Goal: Transaction & Acquisition: Purchase product/service

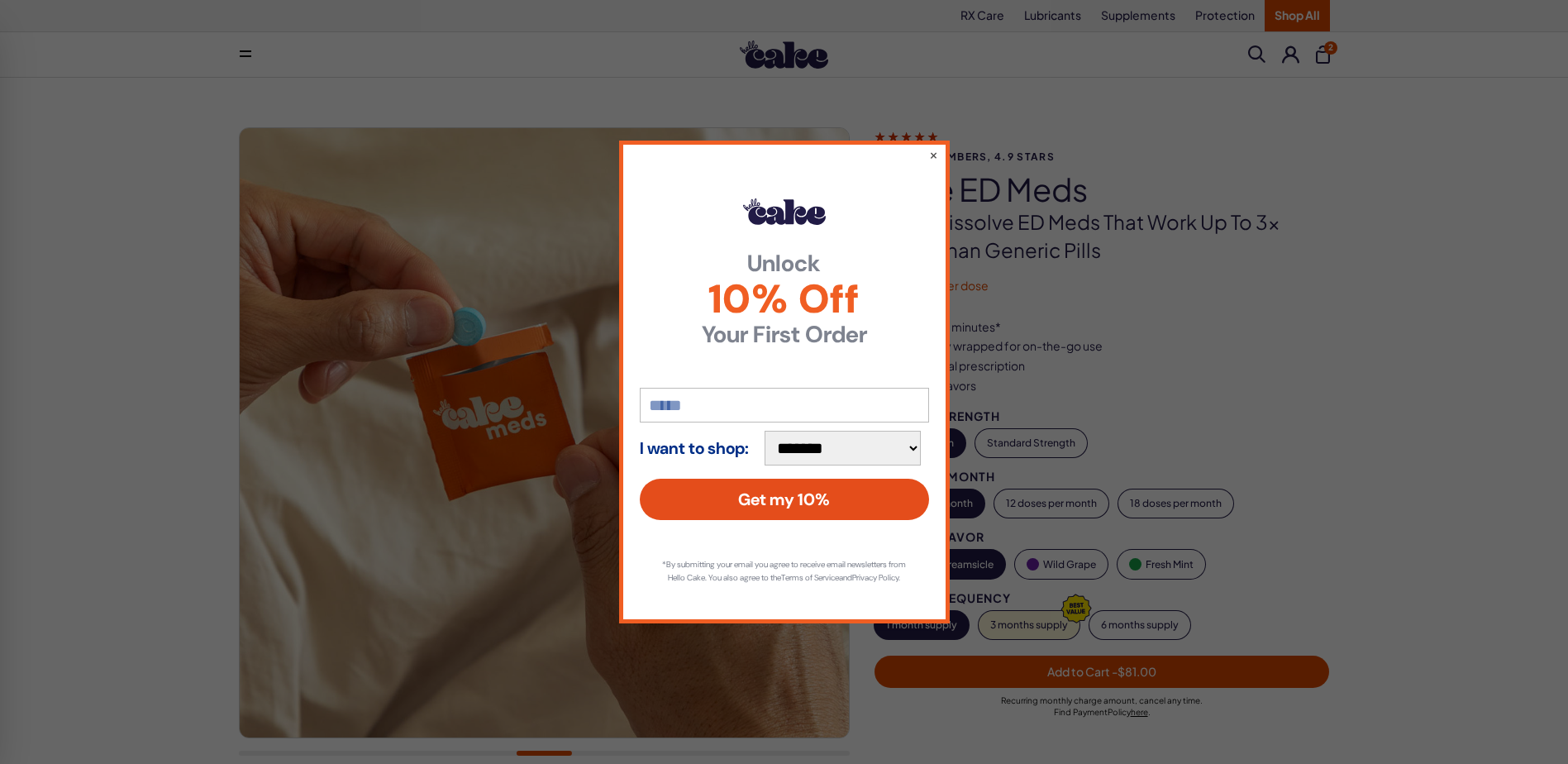
click at [830, 488] on button "Get my 10%" at bounding box center [784, 499] width 289 height 41
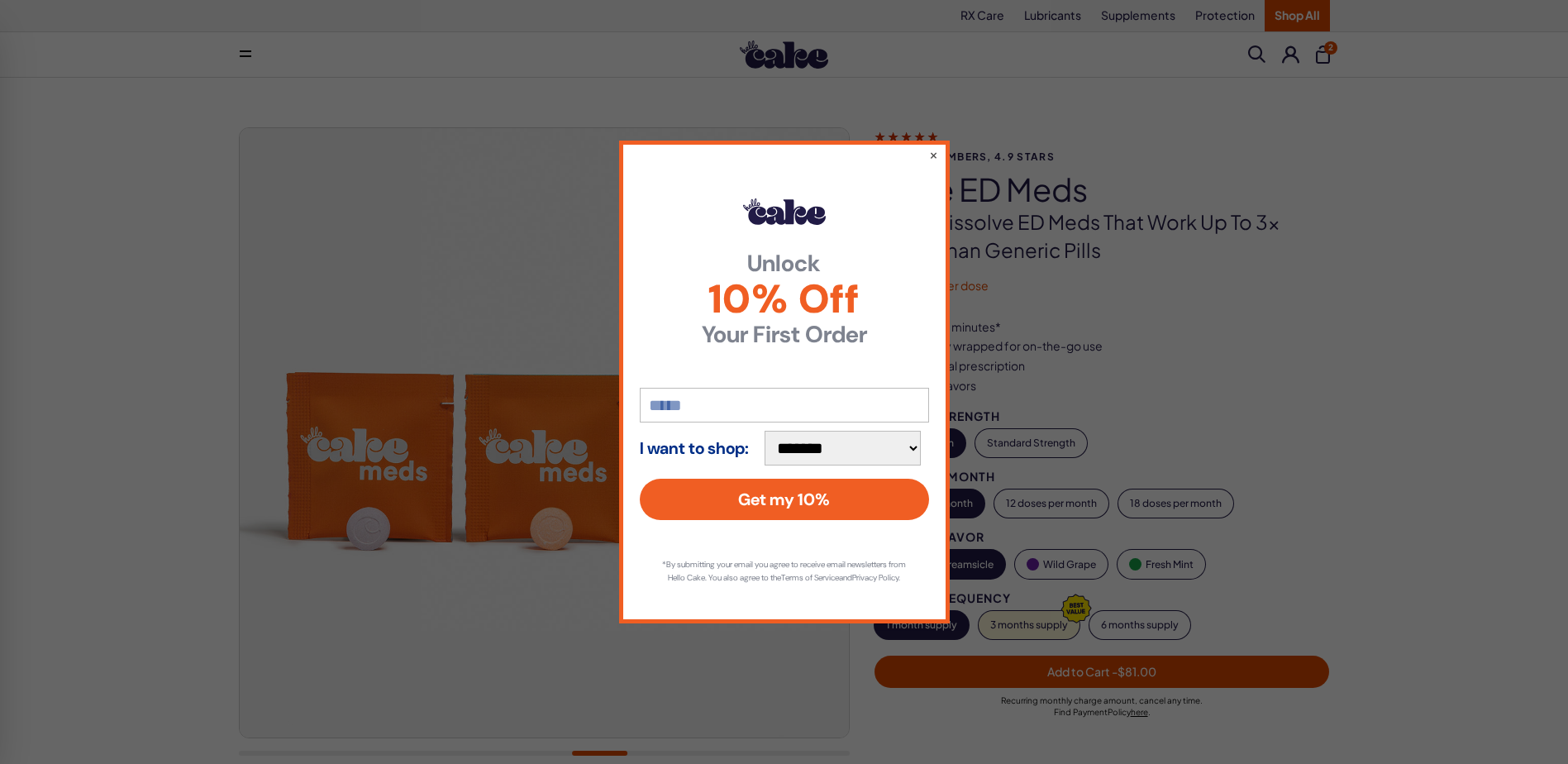
click at [836, 436] on select "**********" at bounding box center [843, 448] width 157 height 35
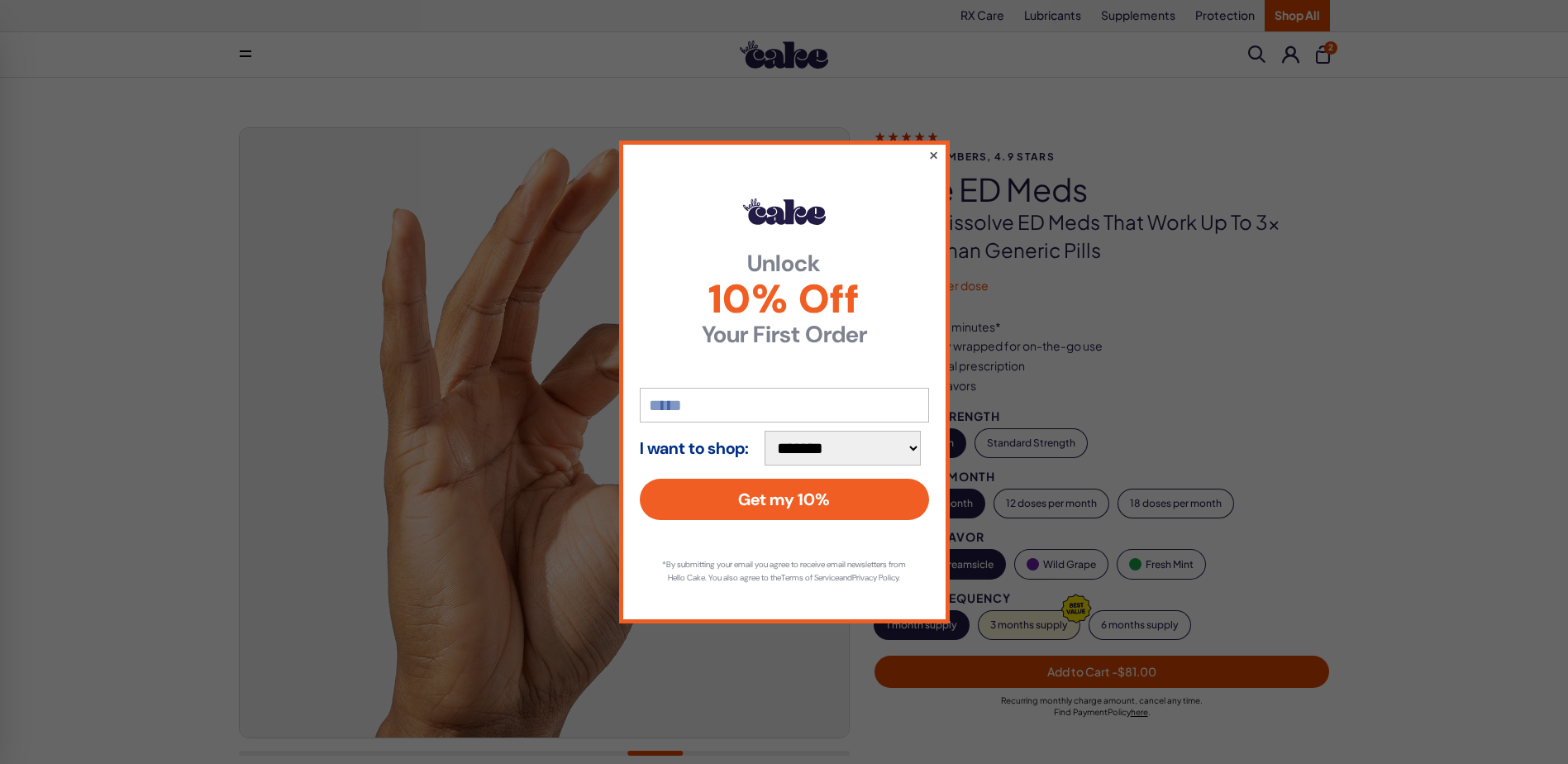
click at [934, 145] on button "×" at bounding box center [932, 154] width 10 height 20
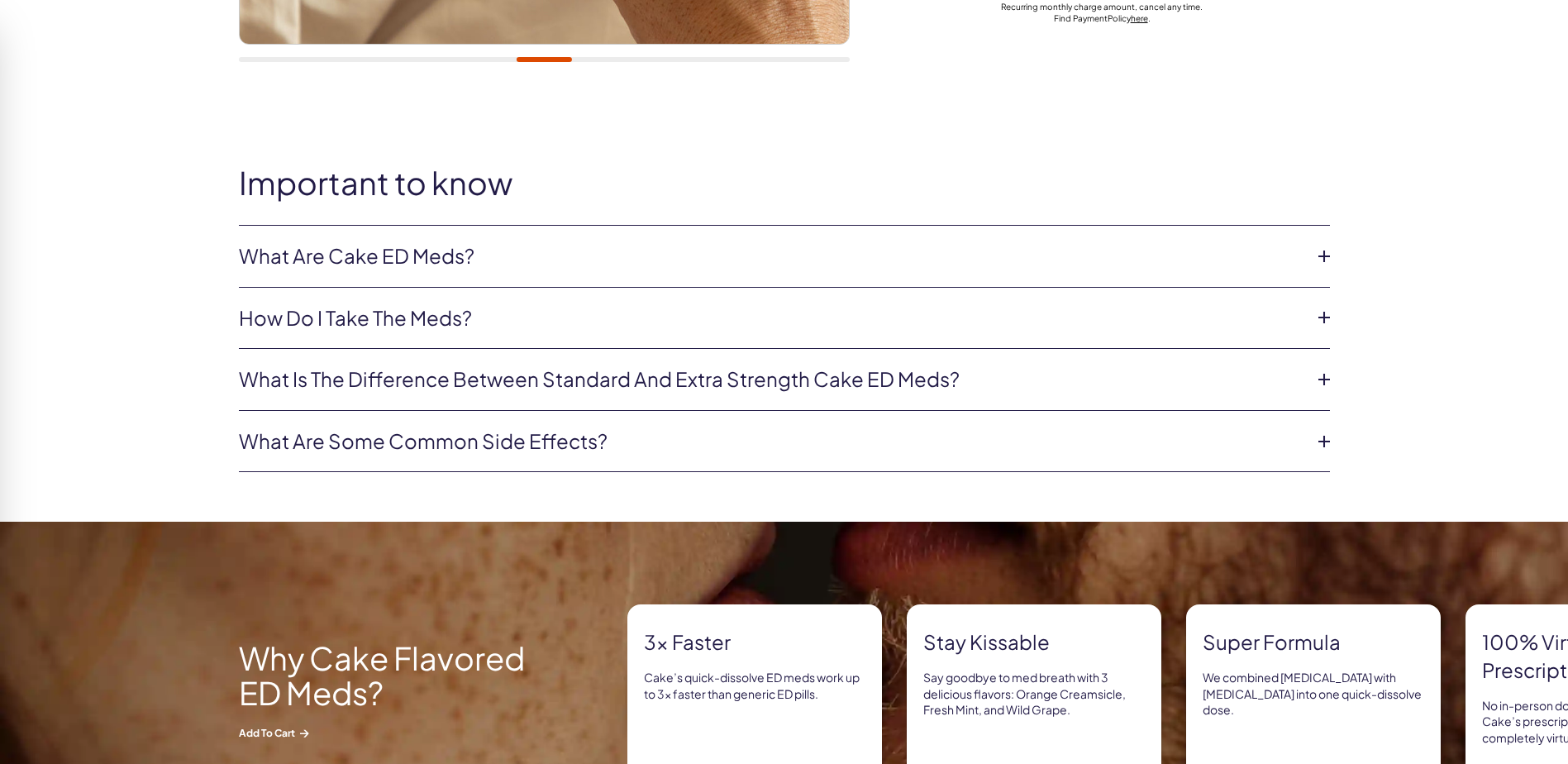
scroll to position [751, 0]
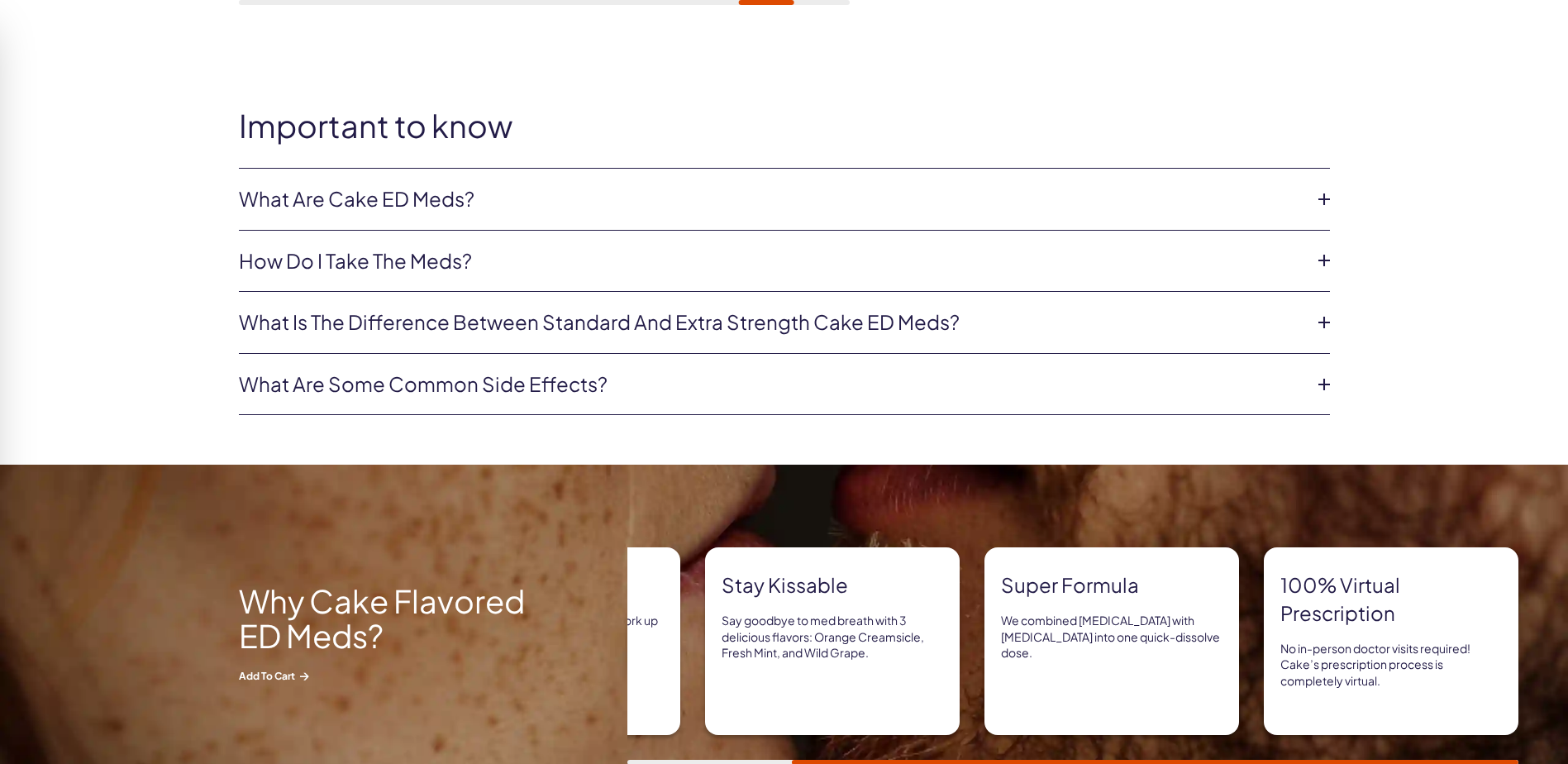
click at [525, 384] on link "What are some common side effects?" at bounding box center [771, 385] width 1065 height 28
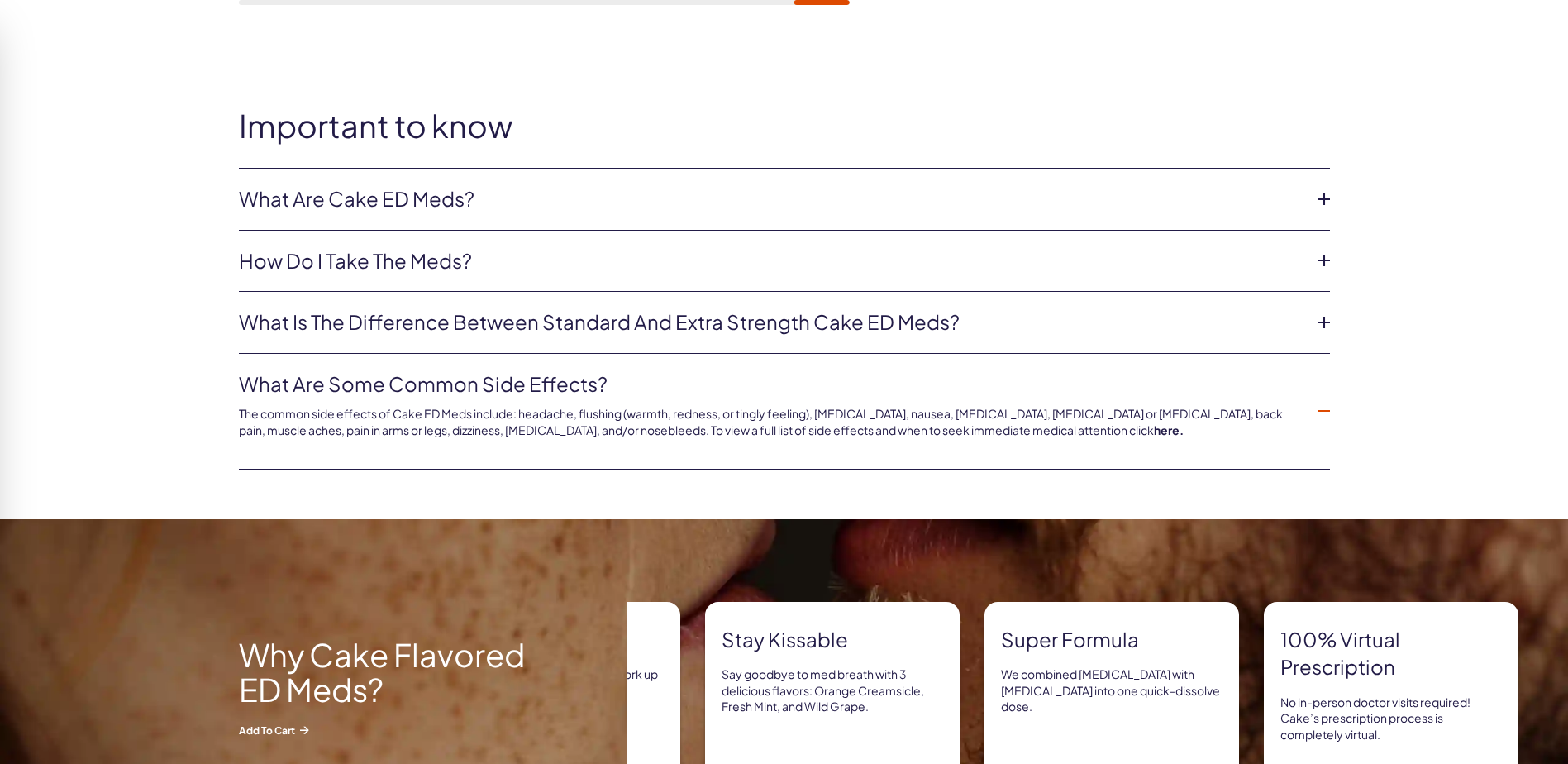
click at [431, 194] on link "What are Cake ED Meds?" at bounding box center [771, 199] width 1065 height 28
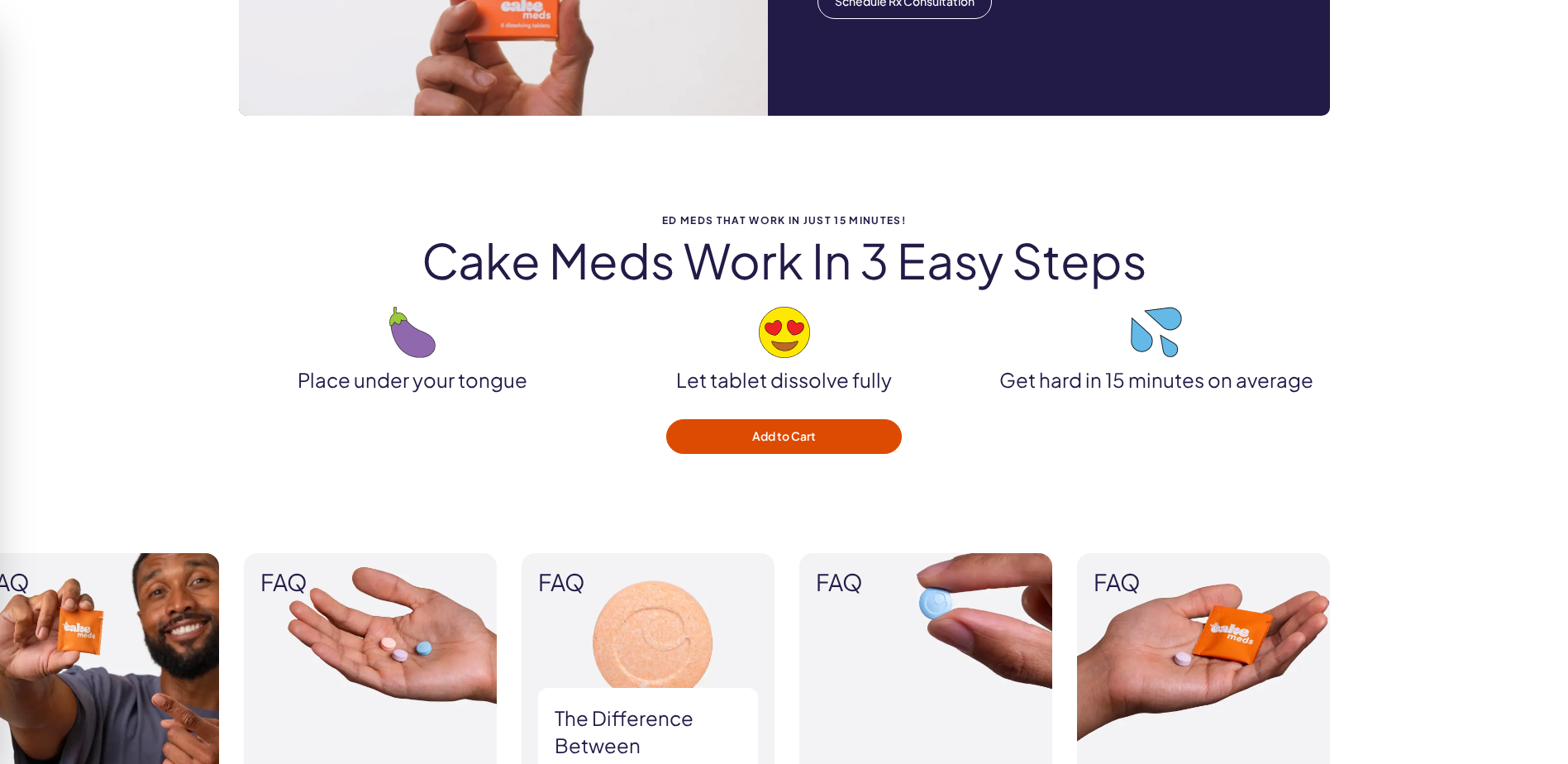
scroll to position [1908, 0]
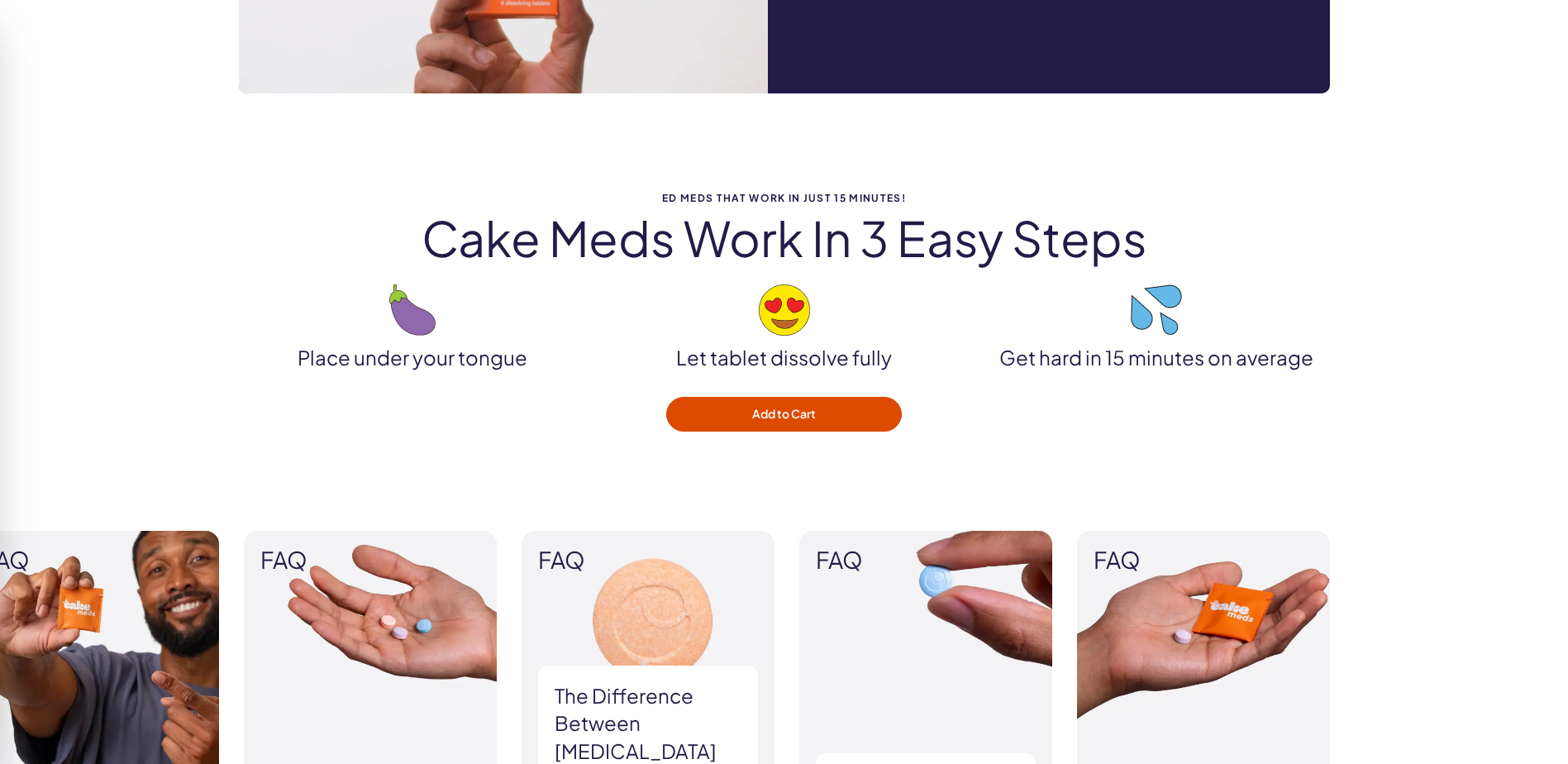
click at [1124, 368] on p "Get hard in 15 minutes on average" at bounding box center [1157, 358] width 347 height 28
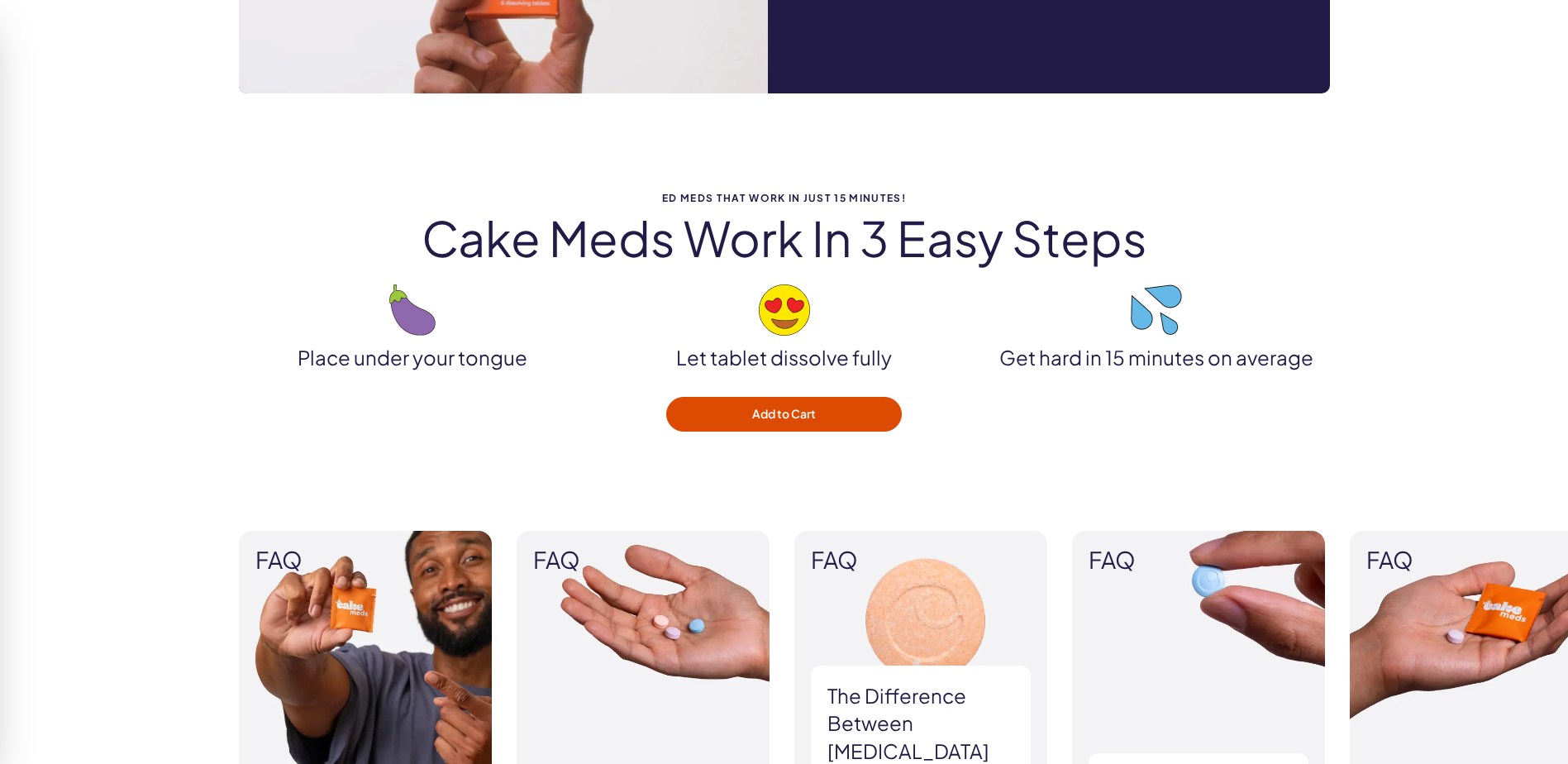
click at [1124, 368] on p "Get hard in 15 minutes on average" at bounding box center [1157, 358] width 347 height 28
click at [501, 246] on h2 "Cake meds work in 3 easy steps" at bounding box center [784, 238] width 1091 height 53
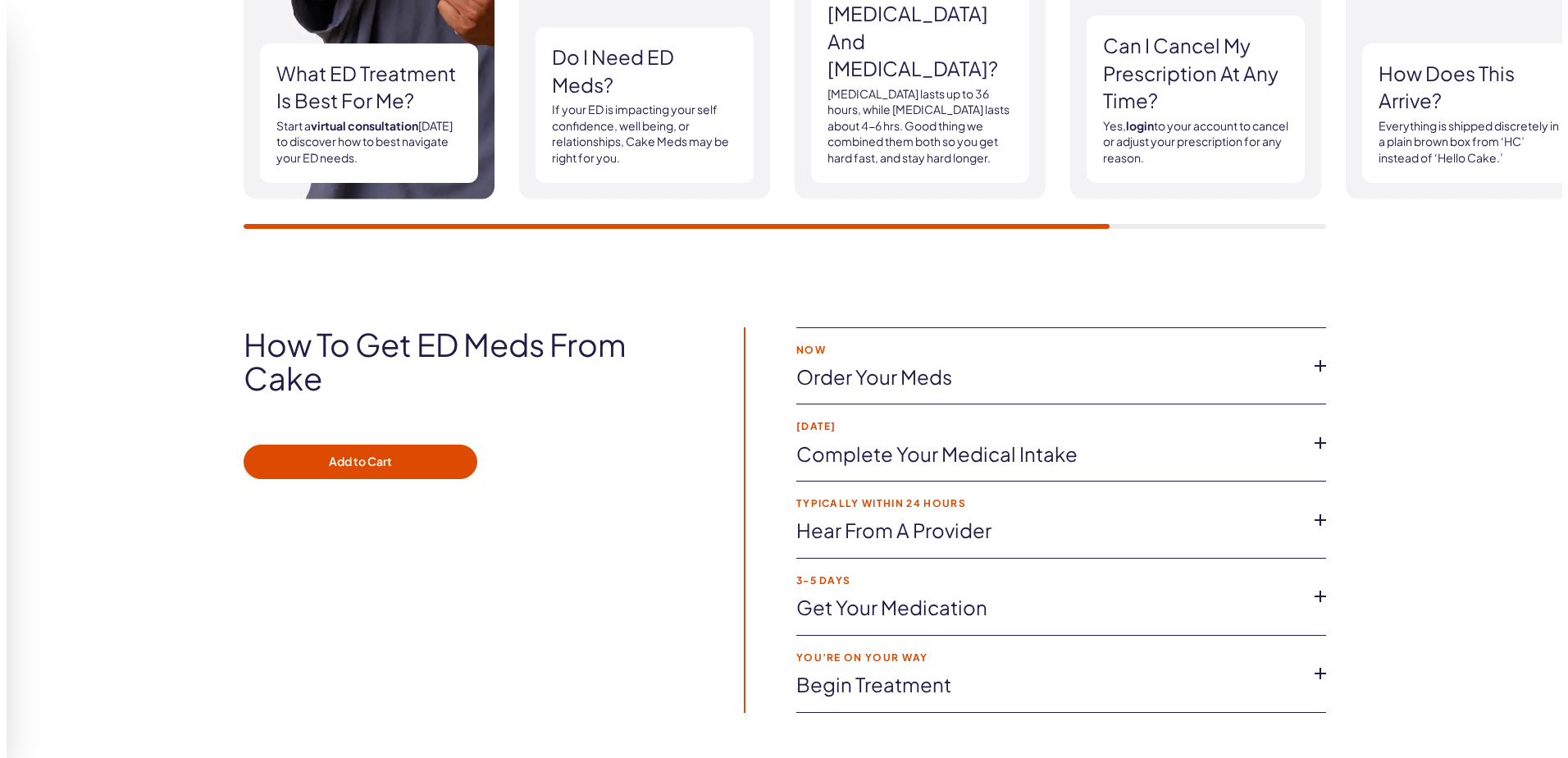
scroll to position [2632, 0]
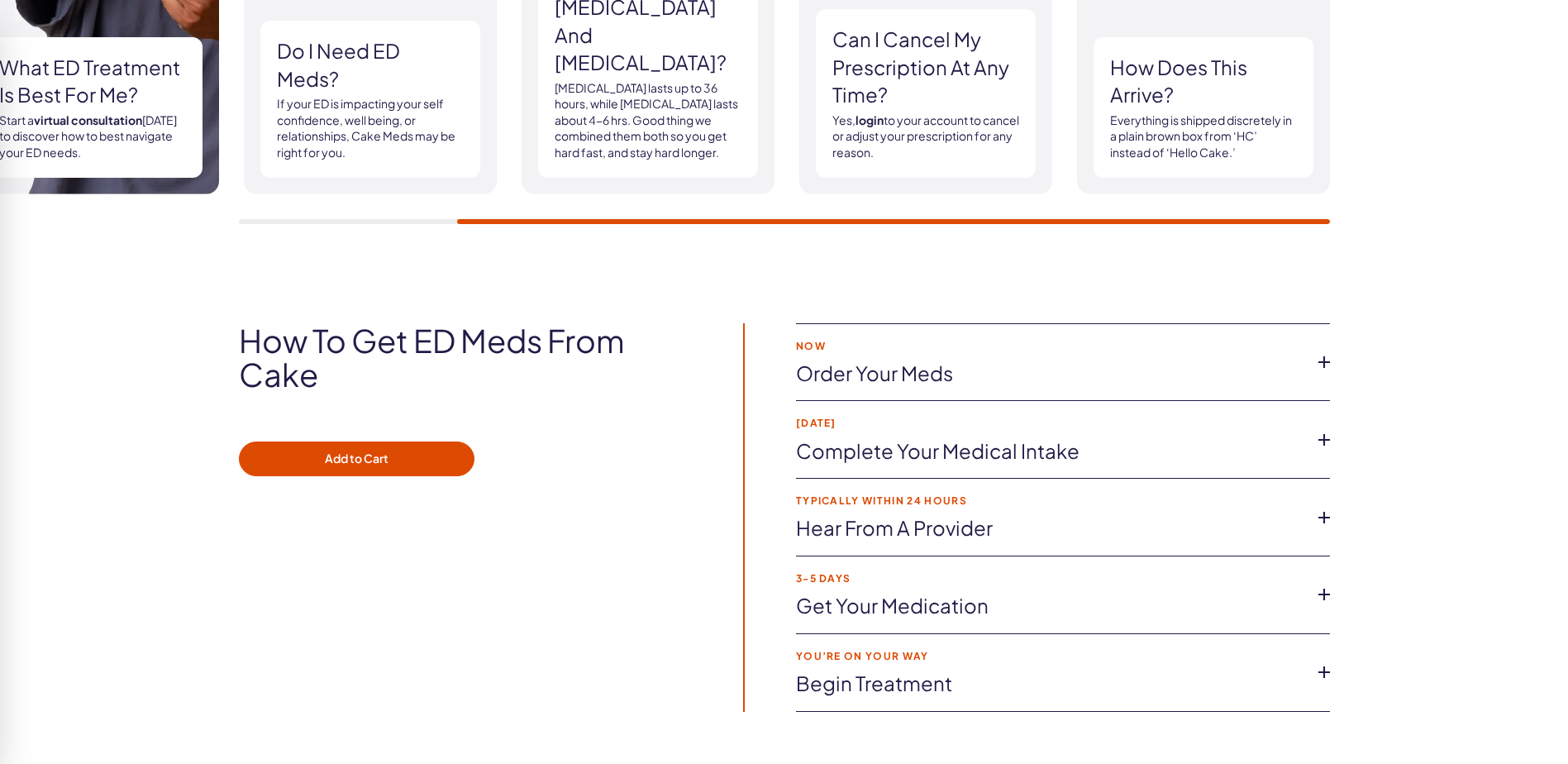
click at [891, 375] on link "Order your meds" at bounding box center [1049, 374] width 508 height 28
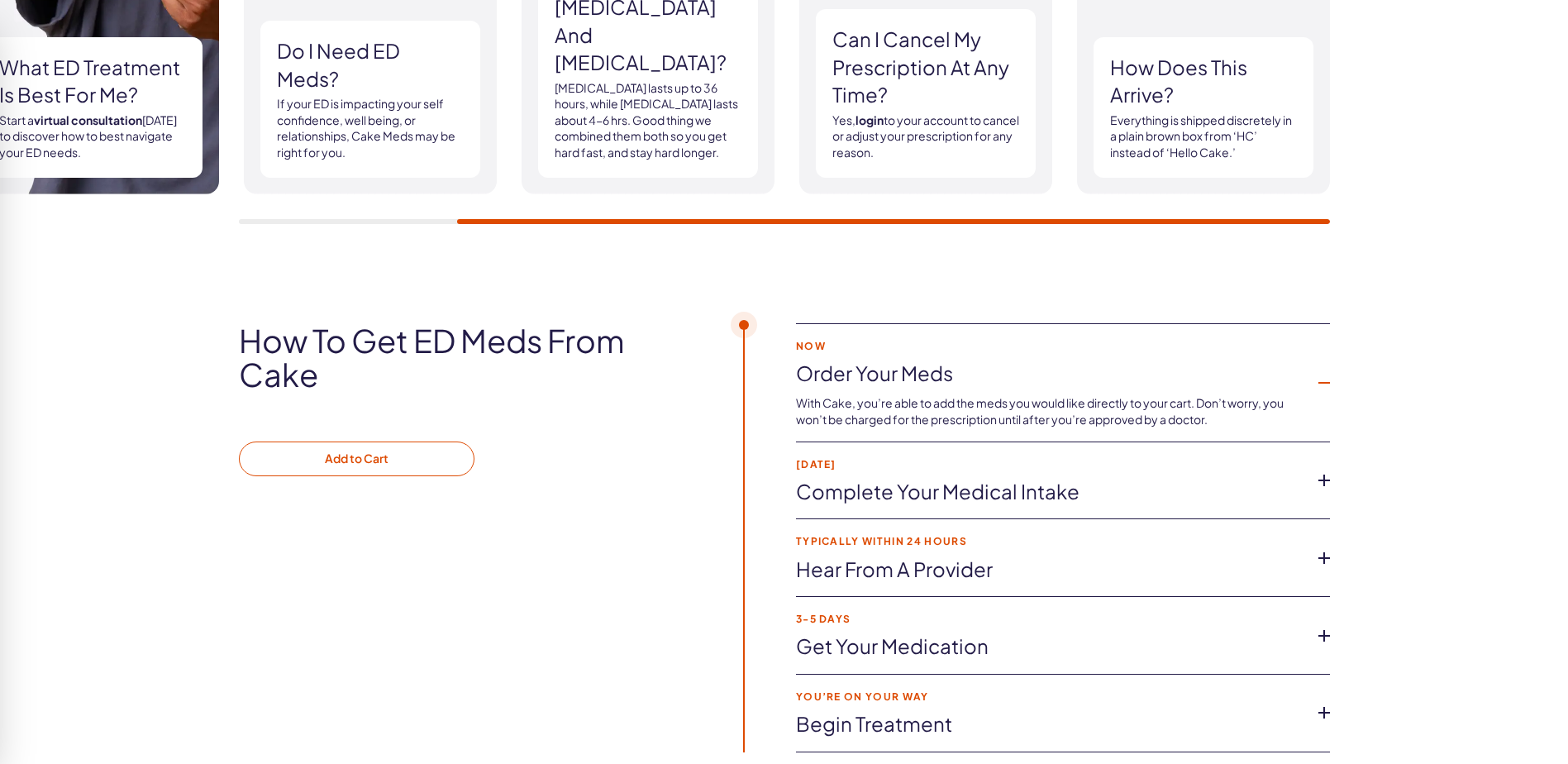
click at [374, 456] on button "Add to Cart" at bounding box center [357, 458] width 236 height 35
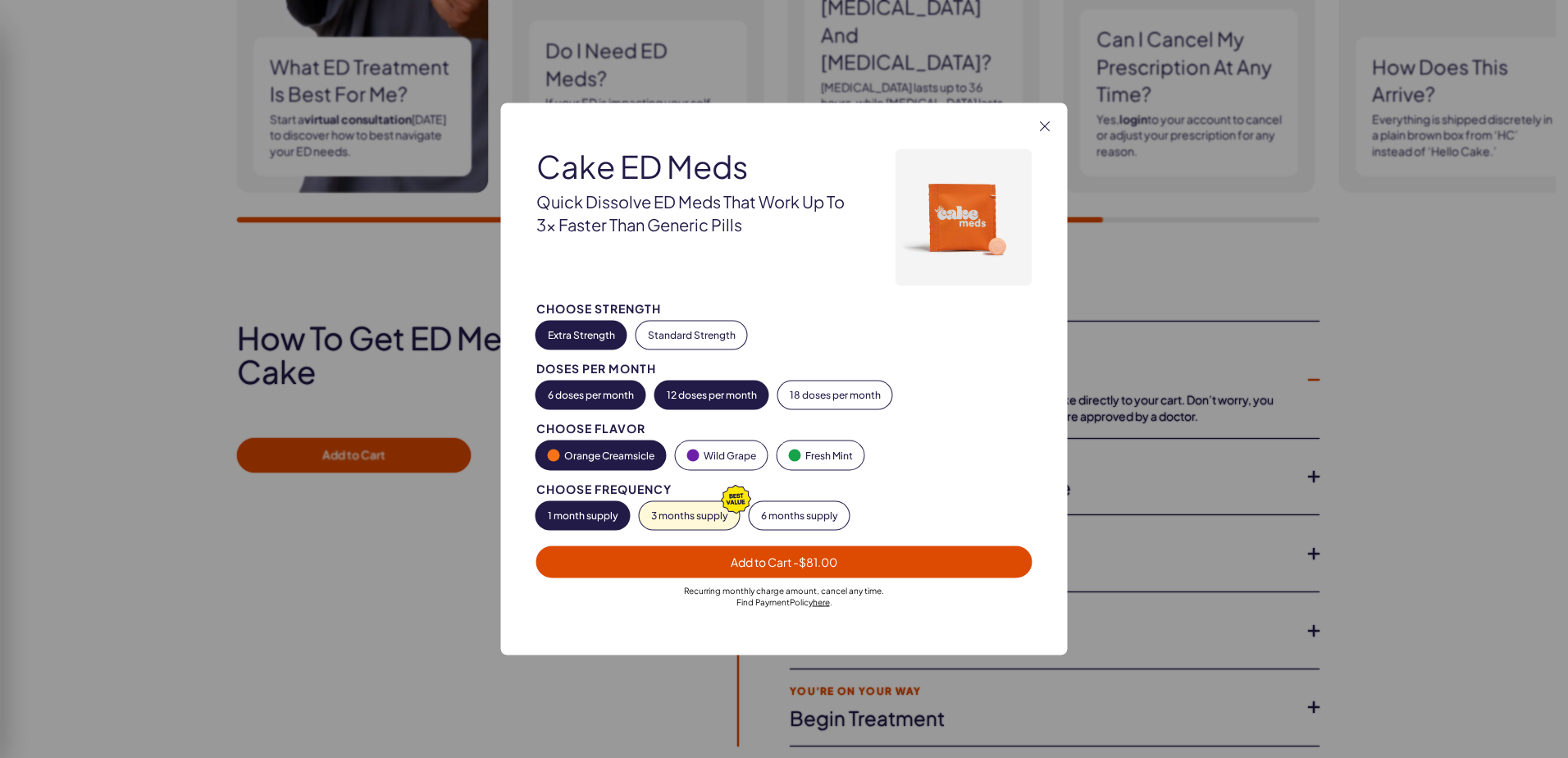
click at [707, 391] on button "12 doses per month" at bounding box center [712, 396] width 114 height 28
click at [579, 330] on button "Extra Strength" at bounding box center [581, 335] width 90 height 28
click at [602, 453] on button "Orange Creamsicle" at bounding box center [601, 455] width 129 height 29
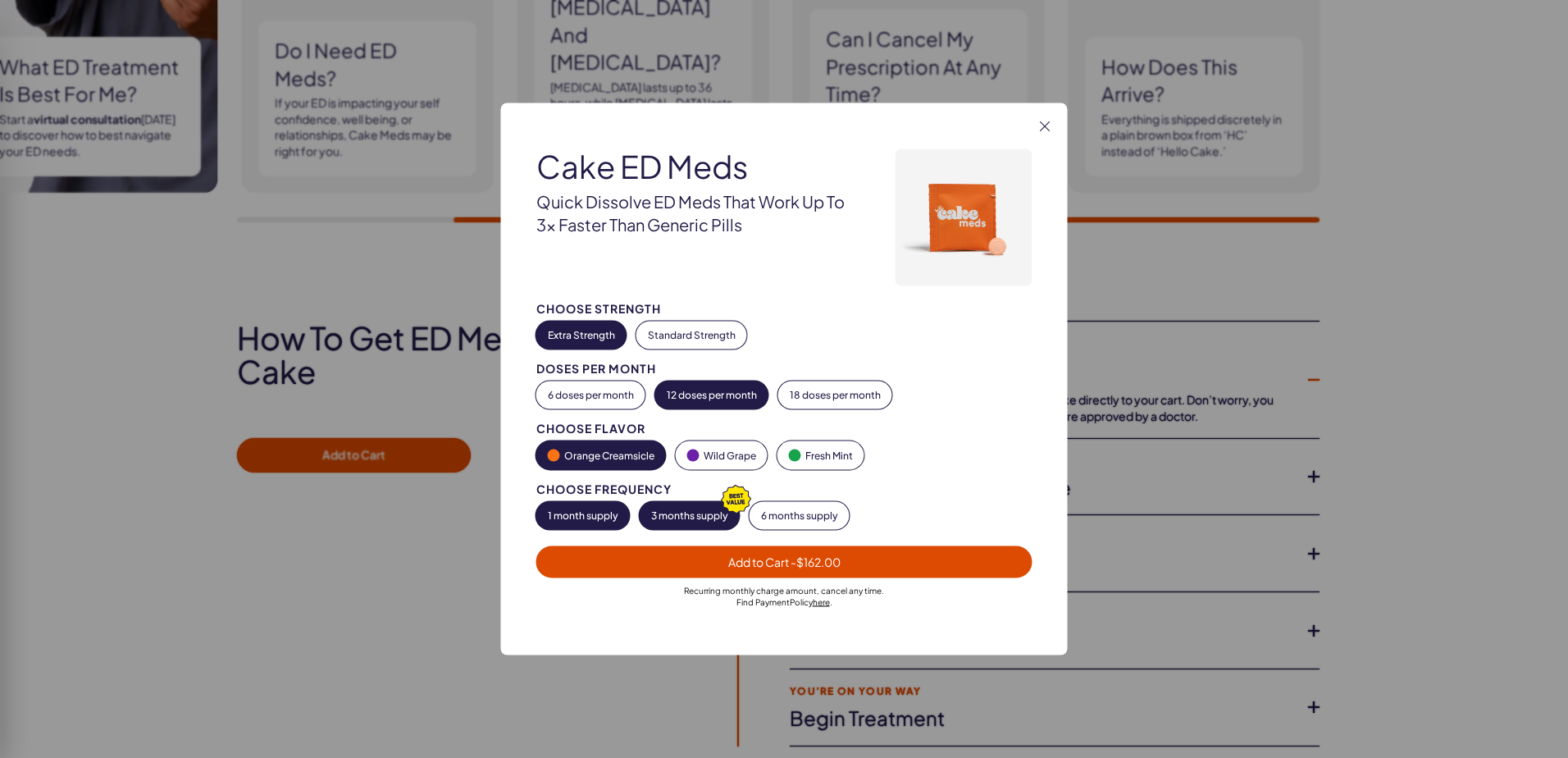
click at [672, 511] on button "3 months supply" at bounding box center [689, 516] width 100 height 28
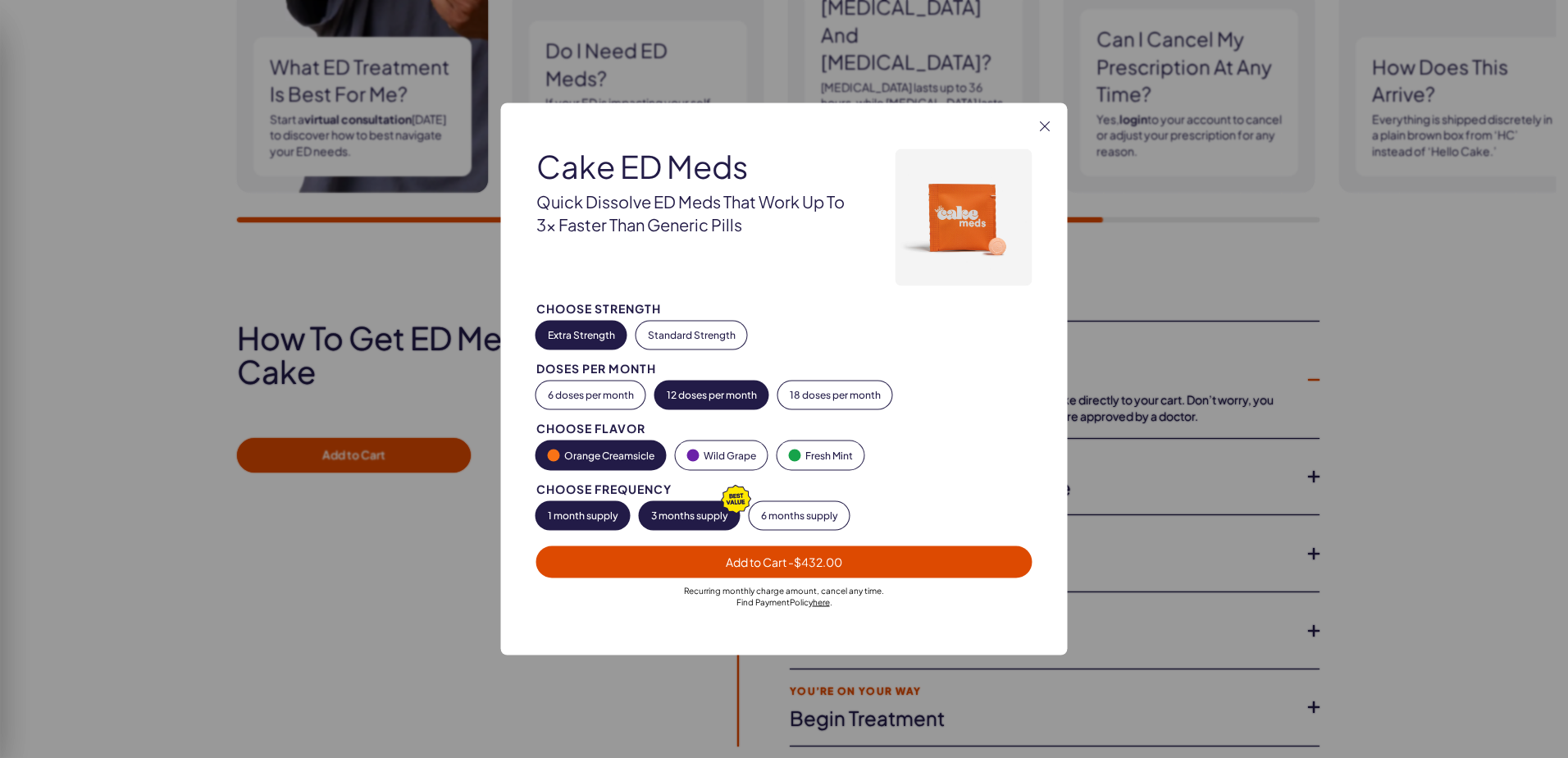
click at [558, 514] on button "1 month supply" at bounding box center [583, 516] width 93 height 28
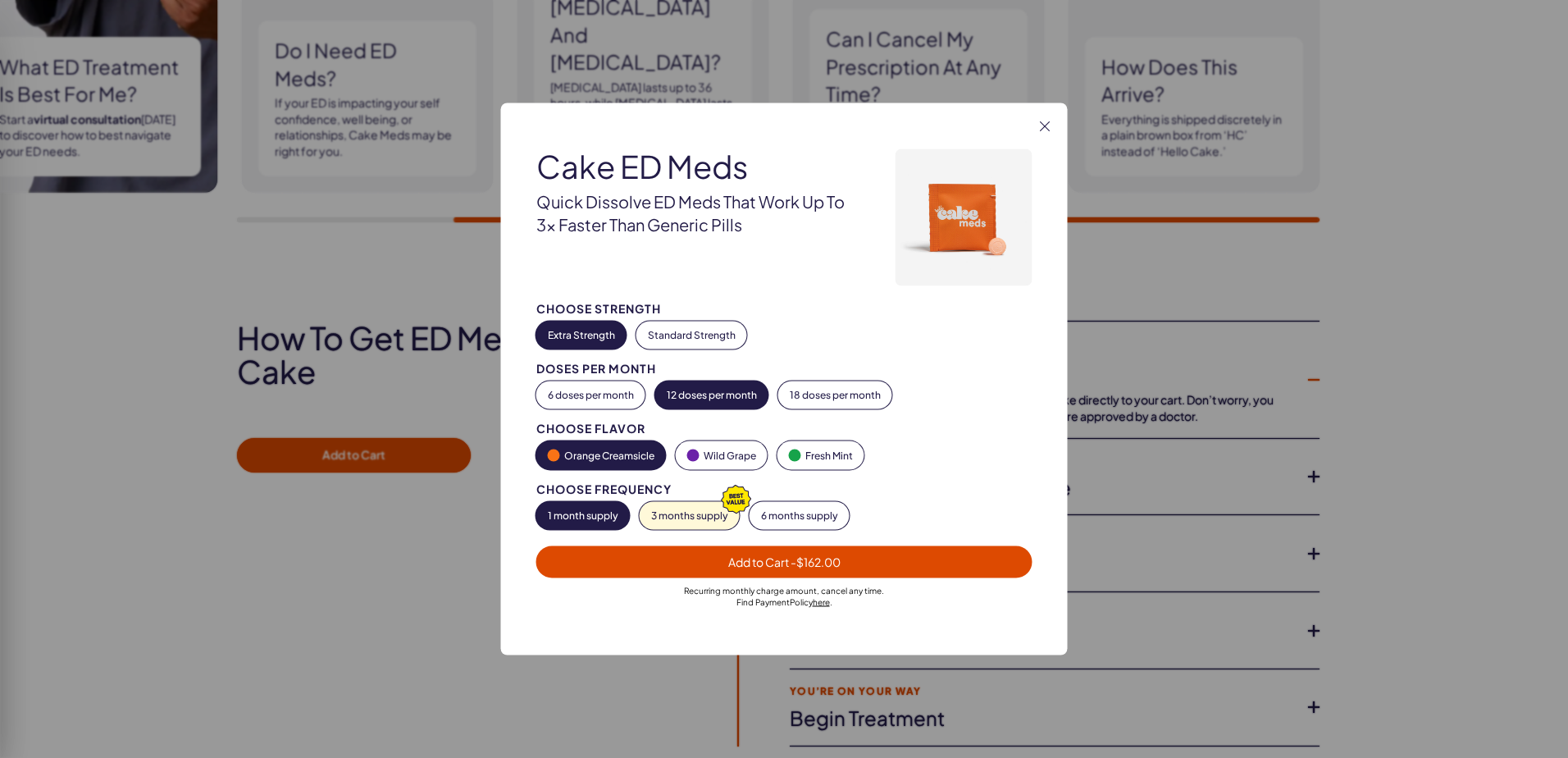
click at [831, 561] on span "- $162.00" at bounding box center [816, 562] width 50 height 15
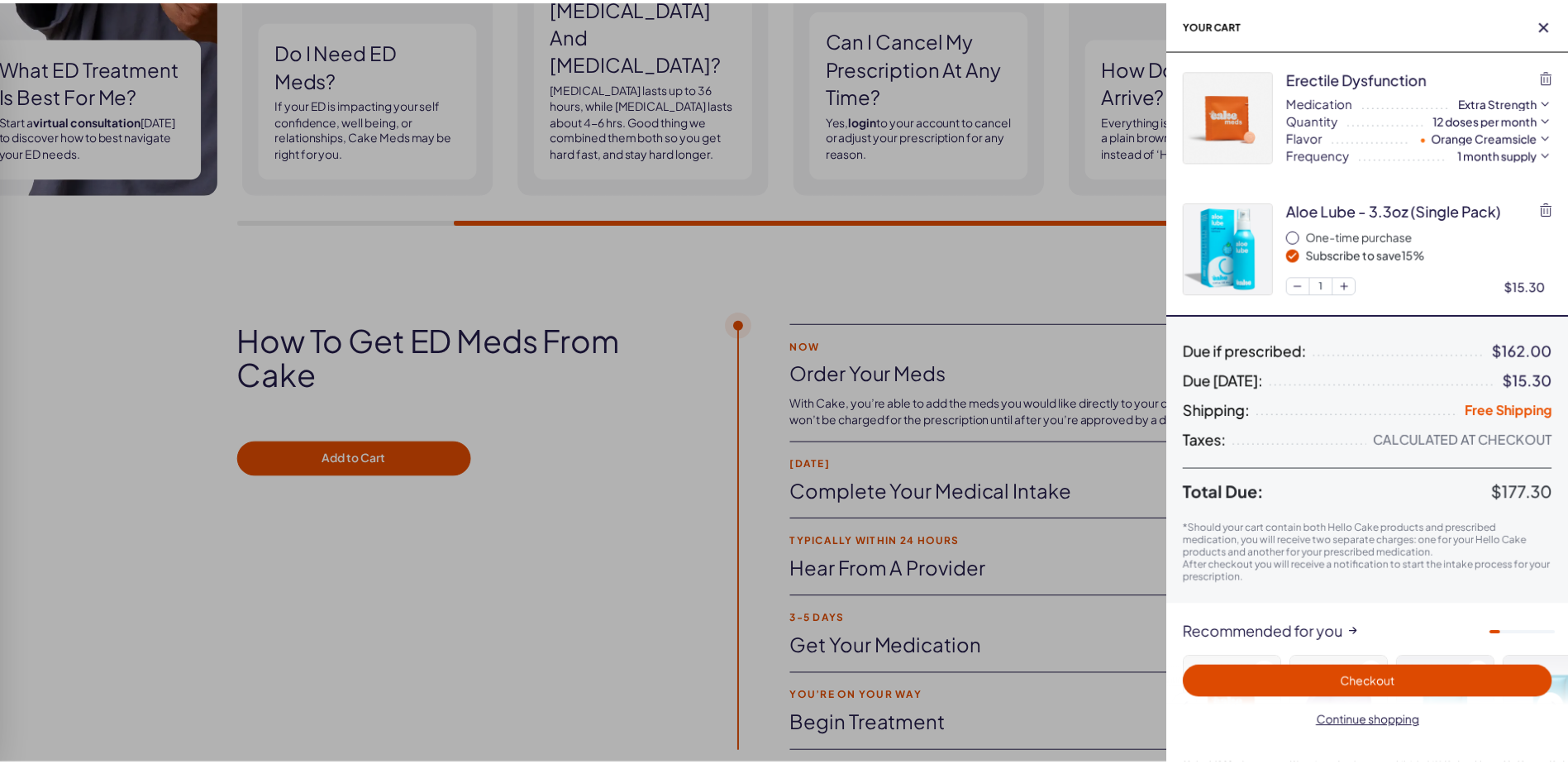
scroll to position [0, 0]
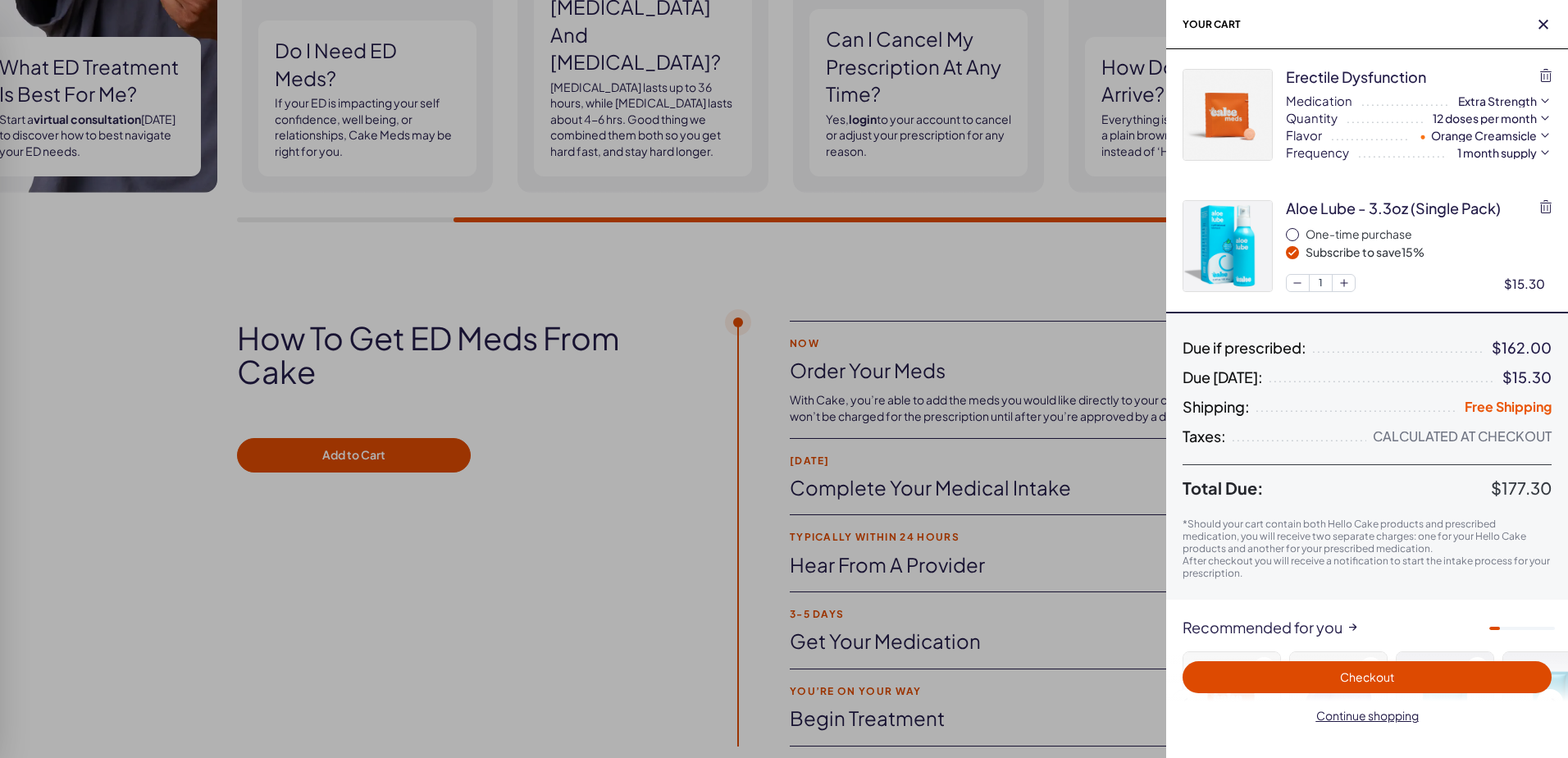
click at [1034, 496] on div at bounding box center [784, 379] width 1568 height 758
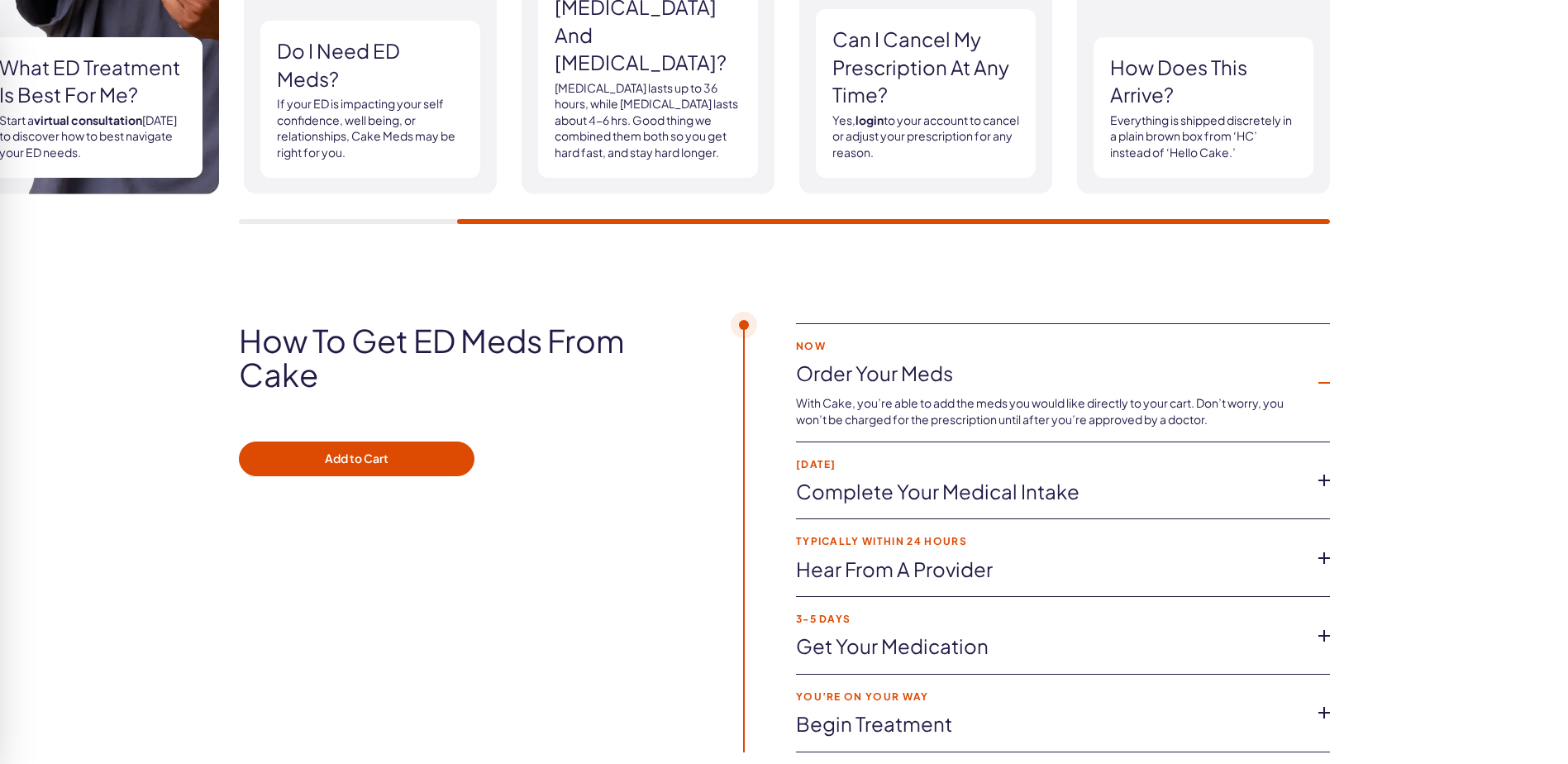
click at [1044, 497] on link "Complete Your Medical Intake" at bounding box center [1049, 492] width 508 height 28
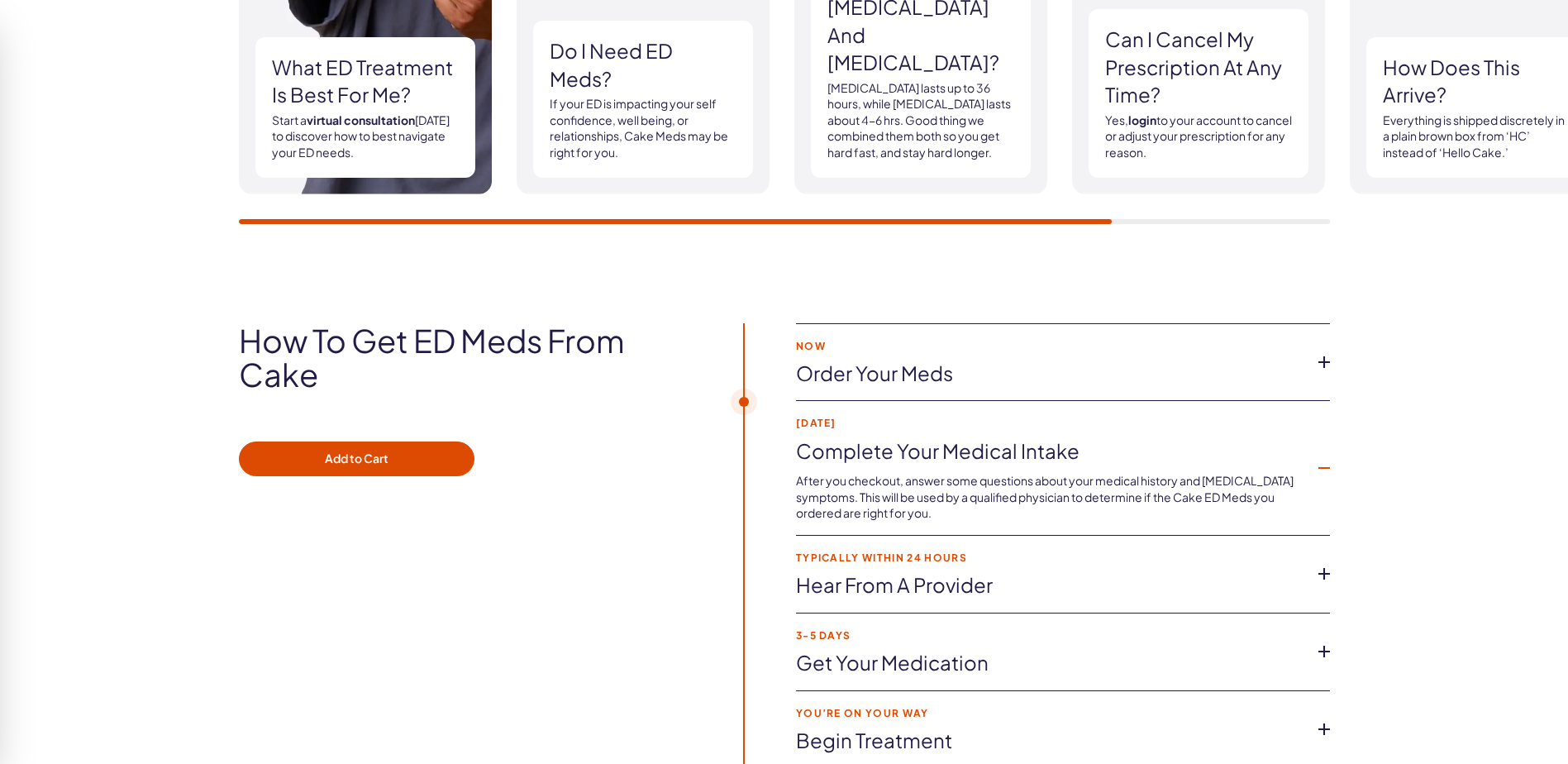
click at [955, 590] on link "Hear from a provider" at bounding box center [1049, 586] width 508 height 28
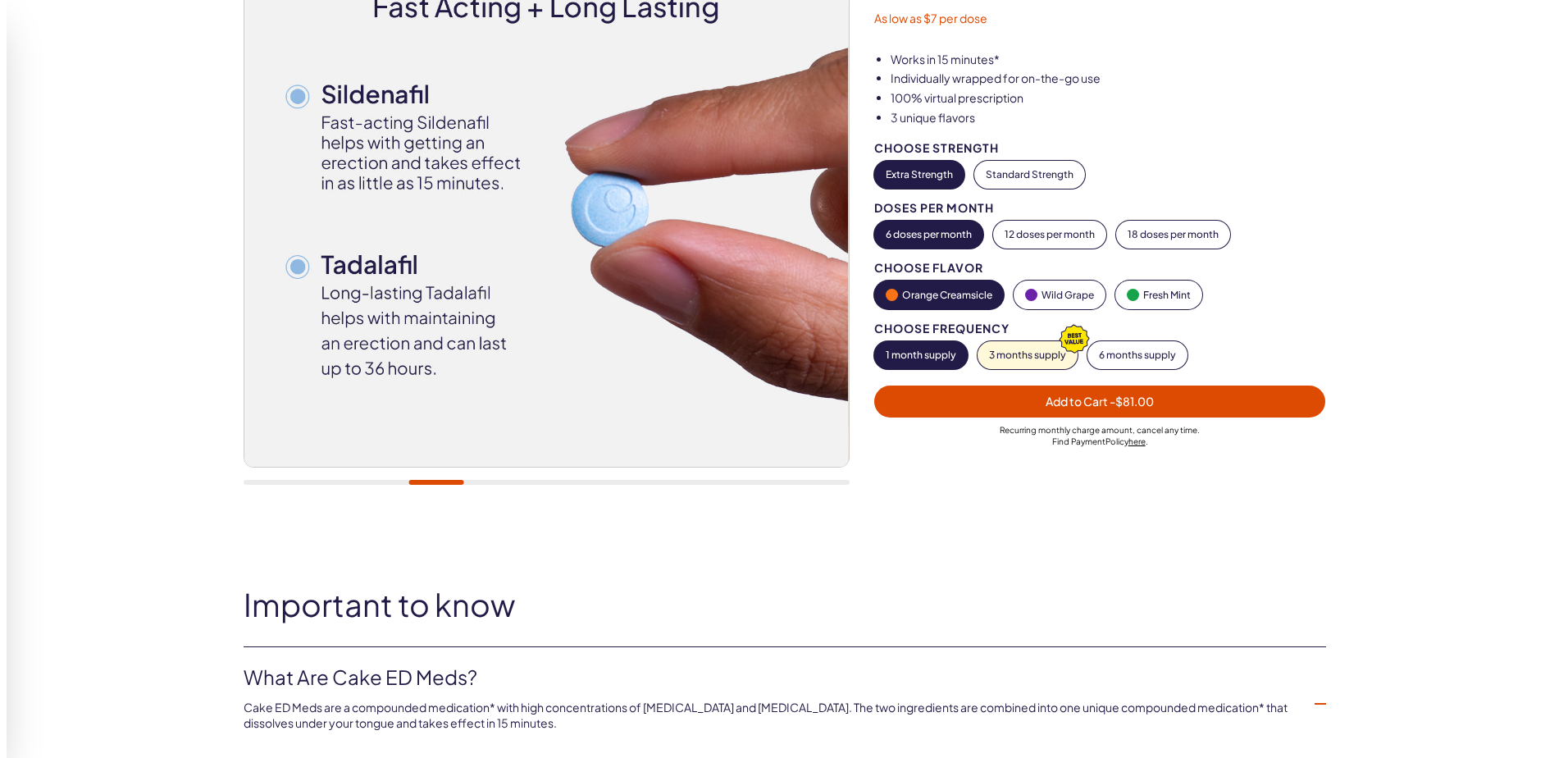
scroll to position [170, 0]
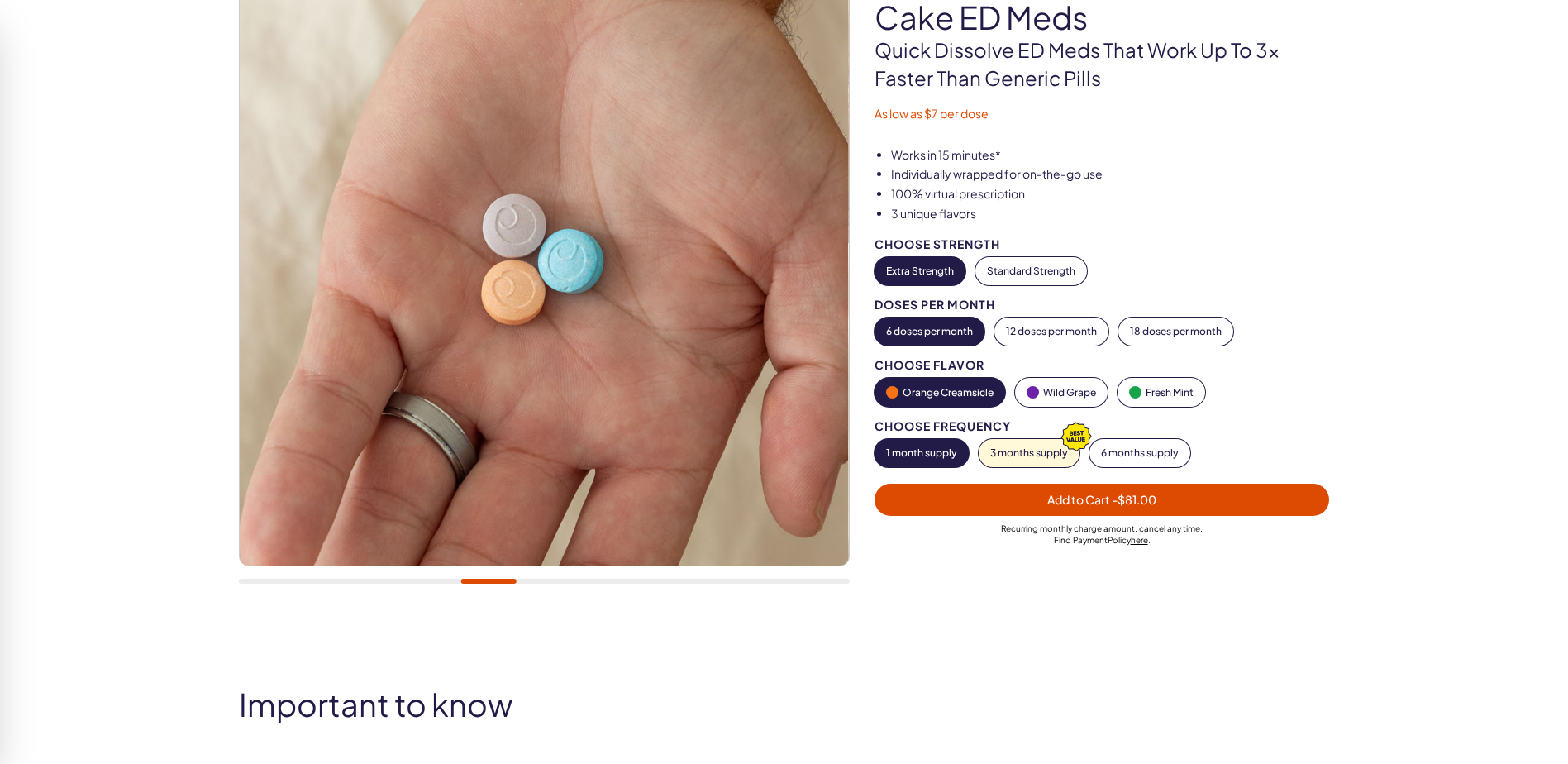
click at [920, 274] on button "Extra Strength" at bounding box center [920, 271] width 91 height 28
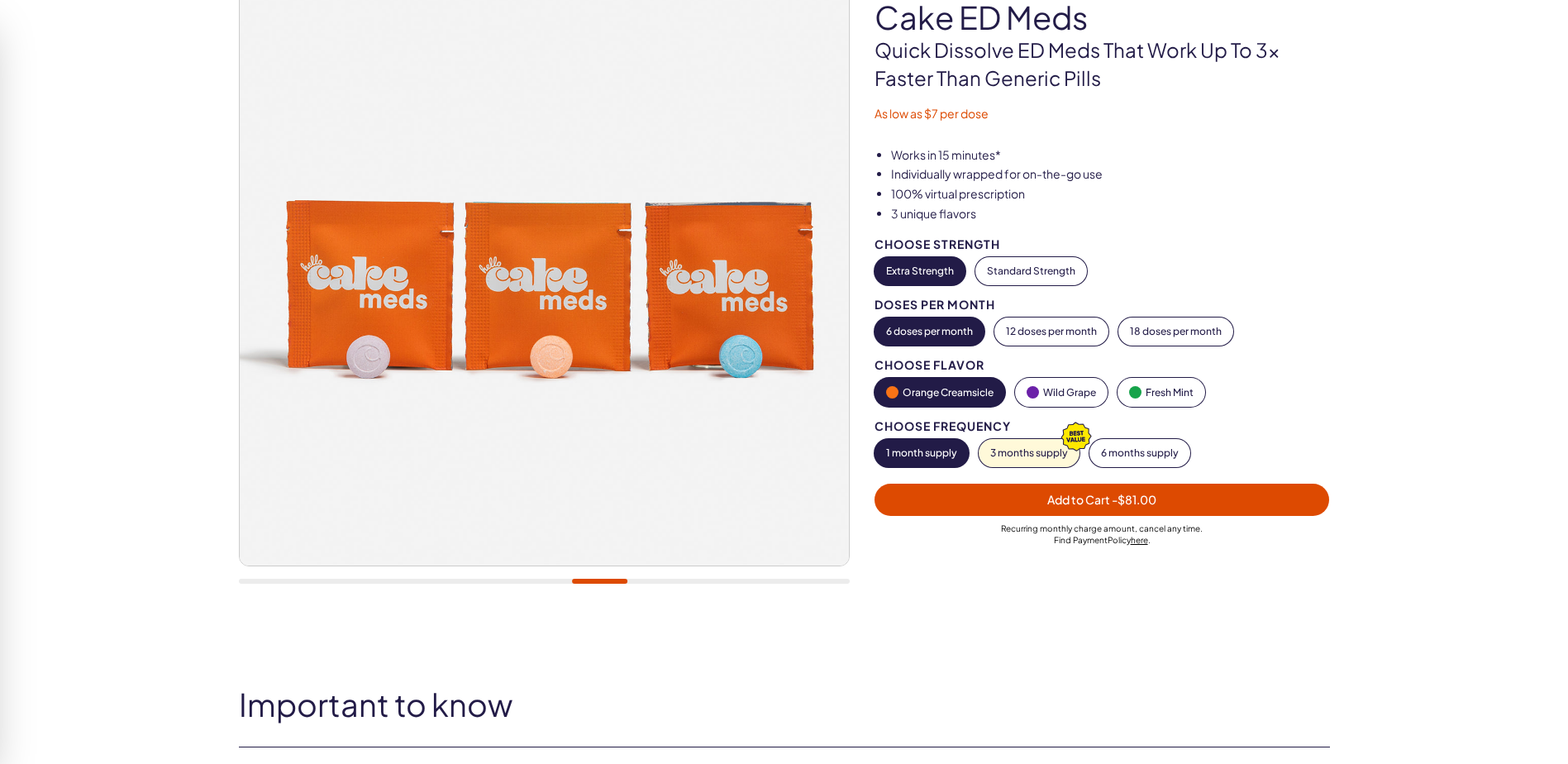
click at [952, 380] on button "Orange Creamsicle" at bounding box center [939, 392] width 130 height 29
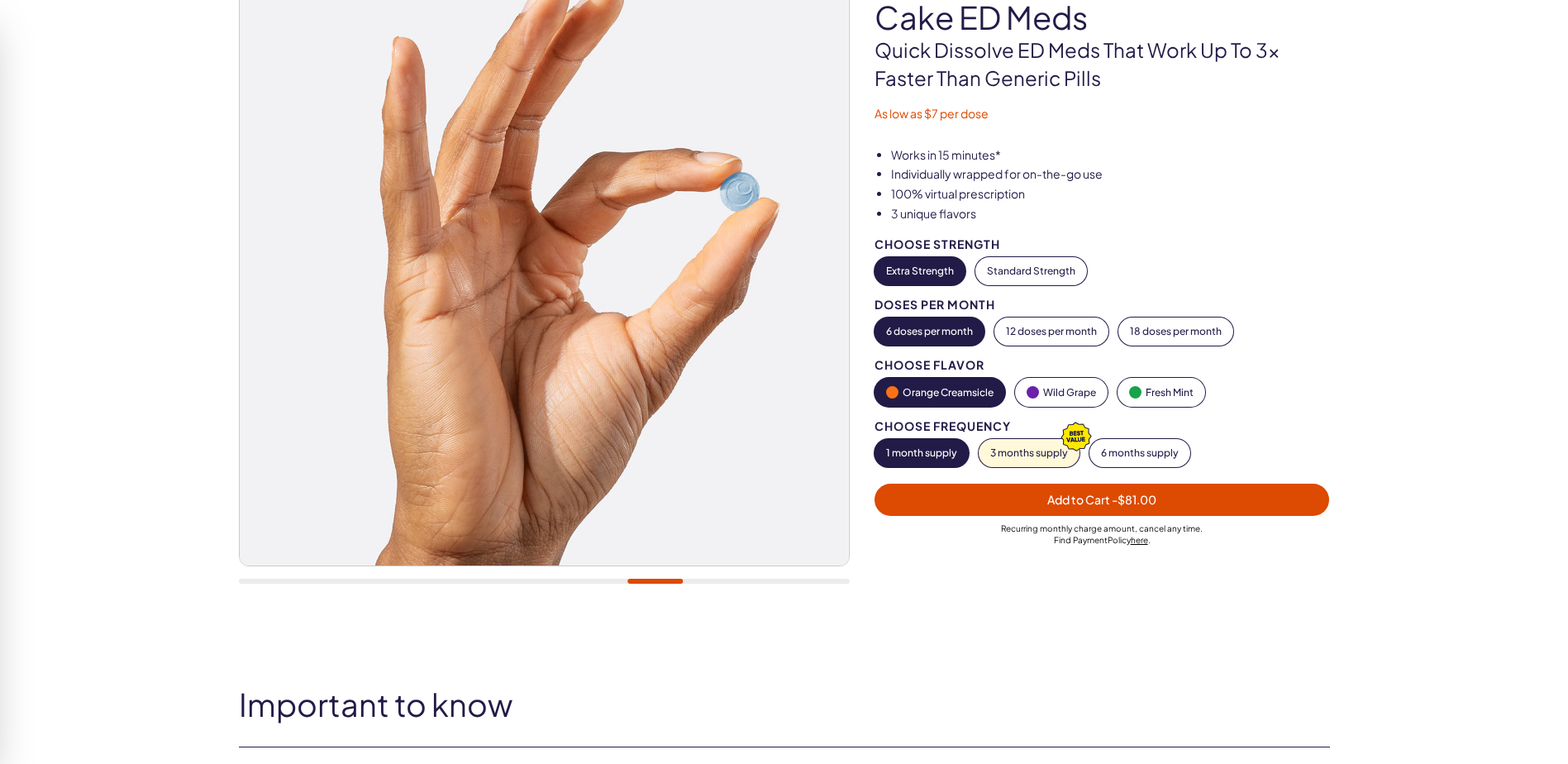
click at [935, 455] on button "1 month supply" at bounding box center [921, 453] width 94 height 28
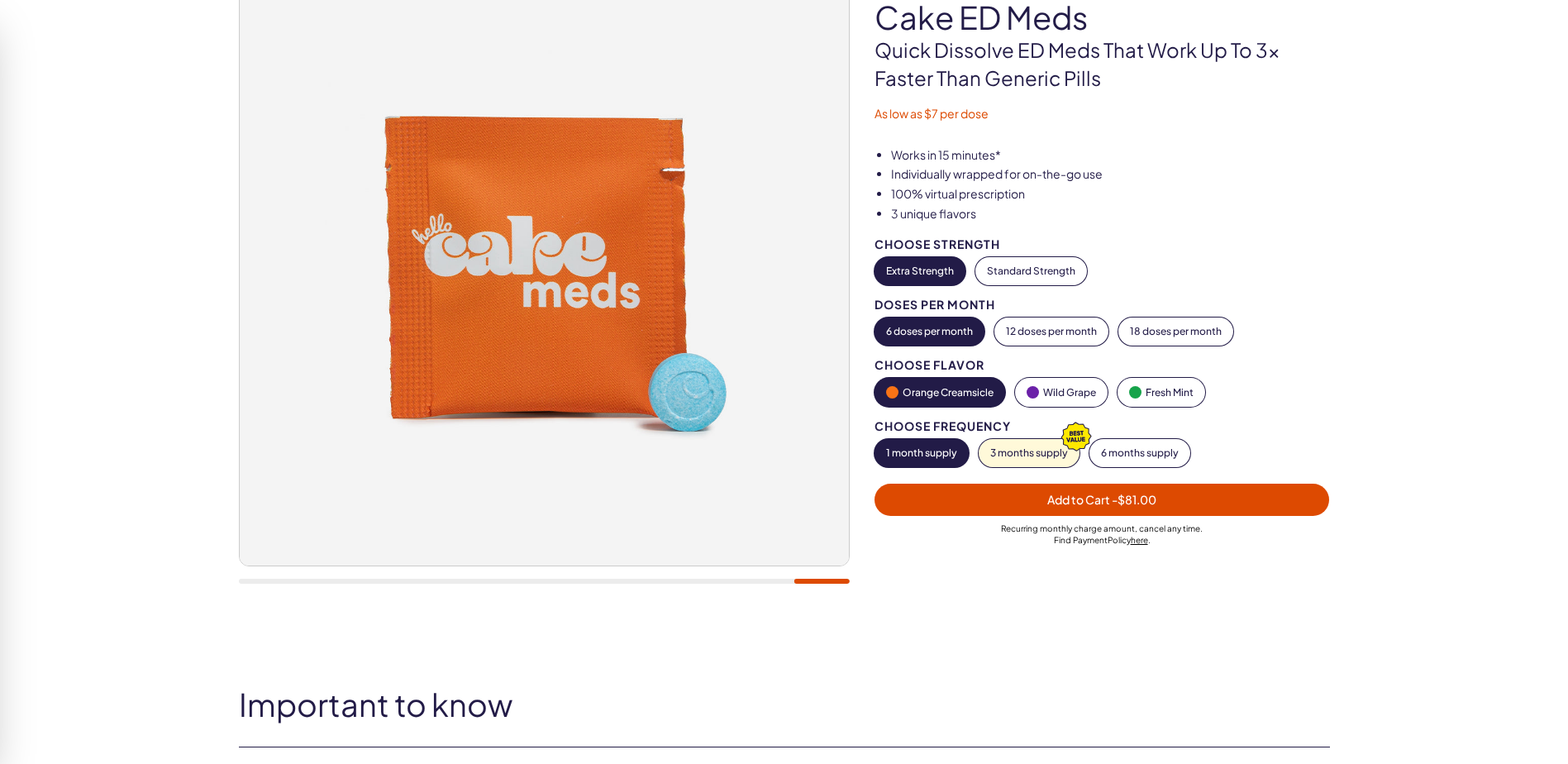
click at [1078, 497] on span "Add to Cart - $81.00" at bounding box center [1102, 499] width 109 height 15
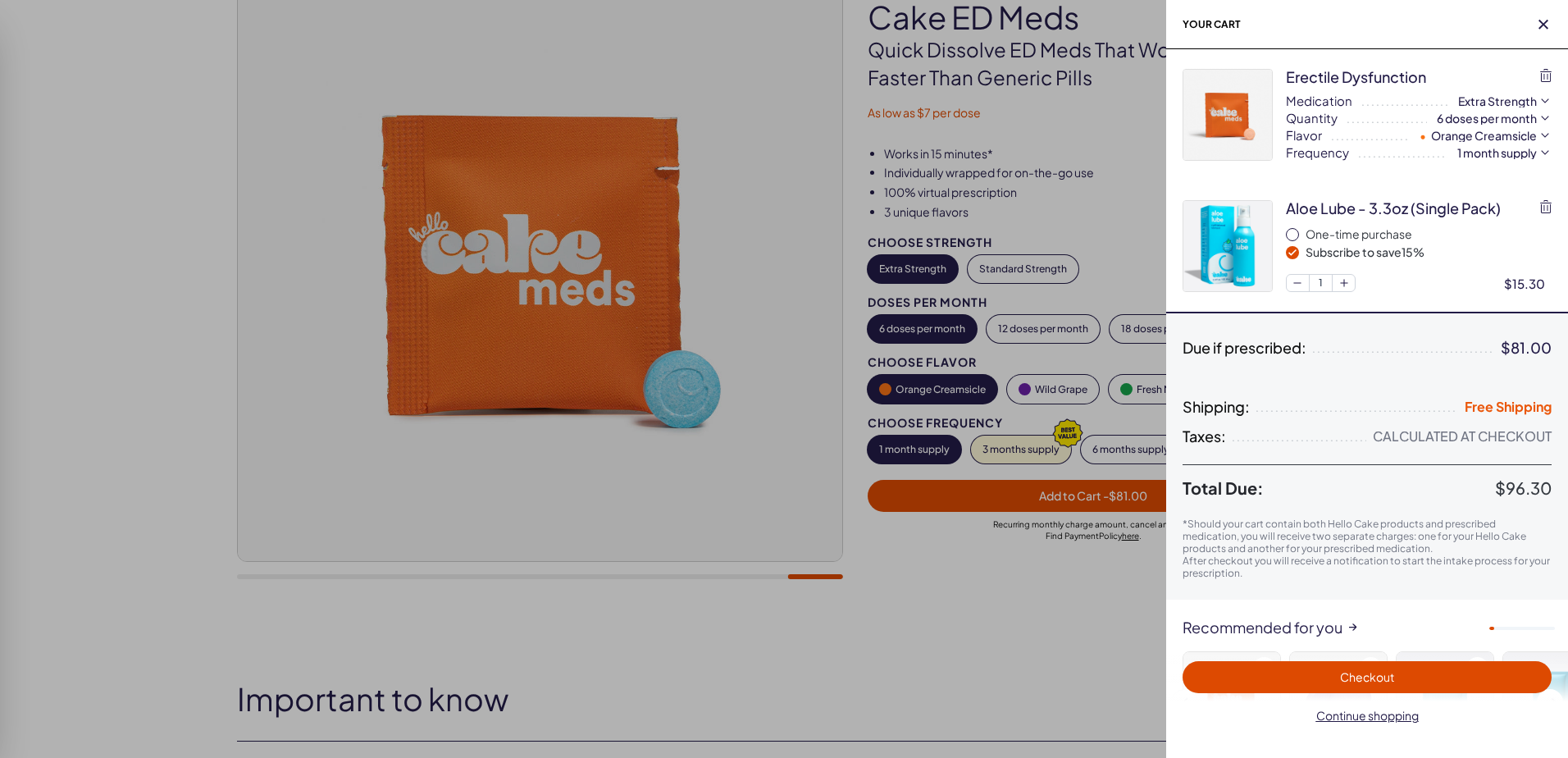
scroll to position [0, 0]
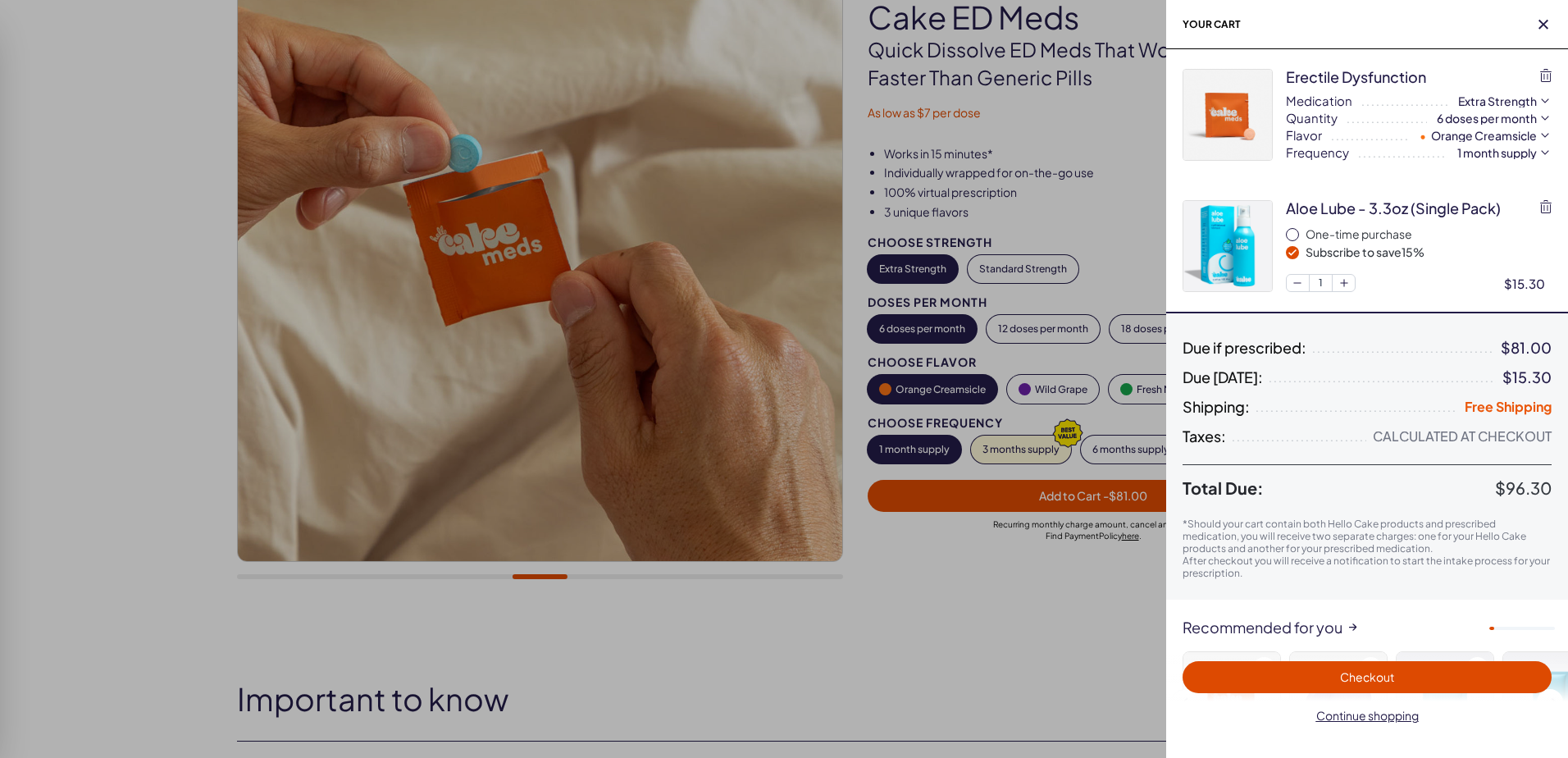
click at [1362, 679] on span "Checkout" at bounding box center [1368, 677] width 54 height 15
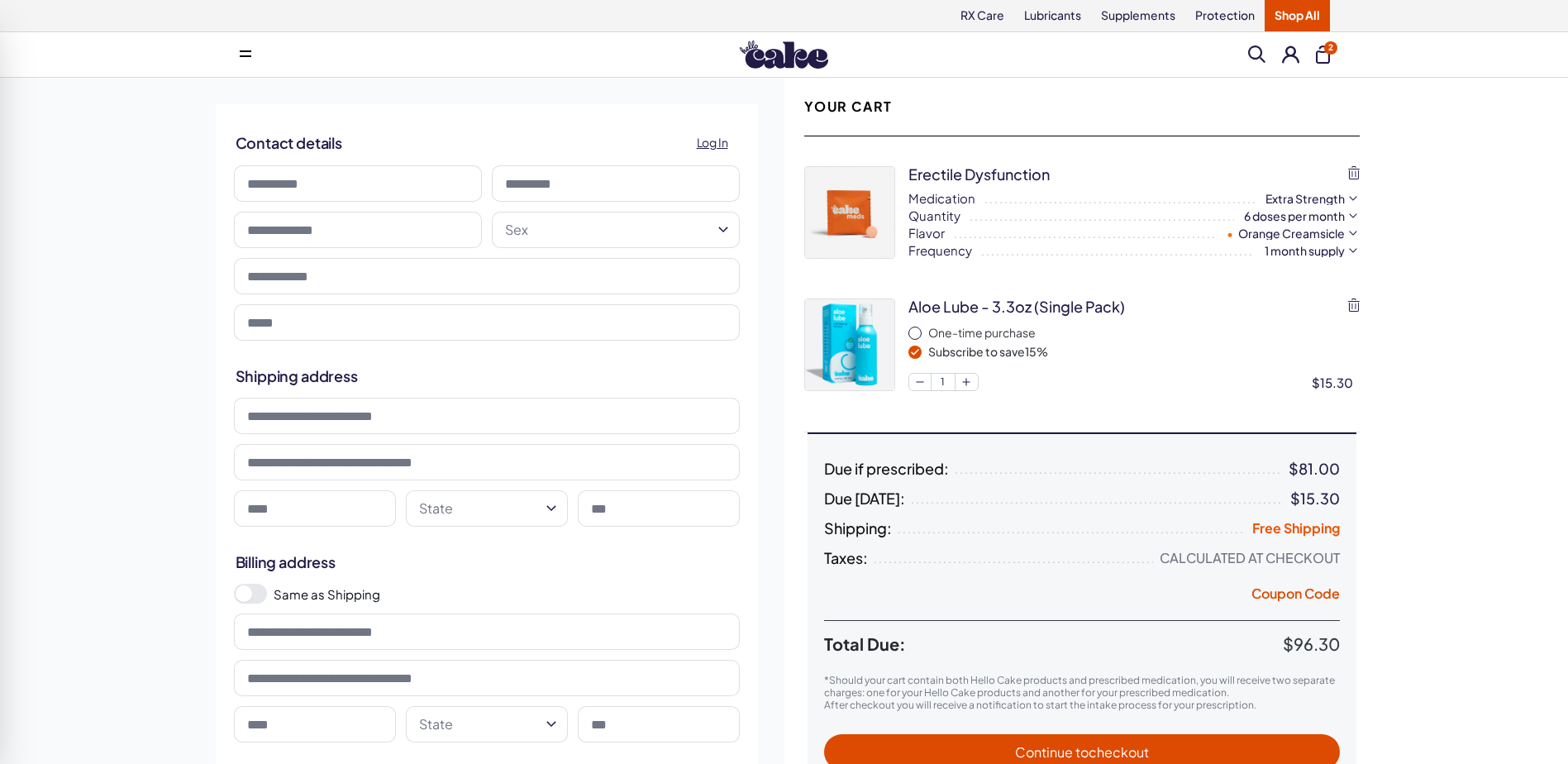
click at [638, 130] on h2 "Contact details Log In" at bounding box center [487, 143] width 503 height 32
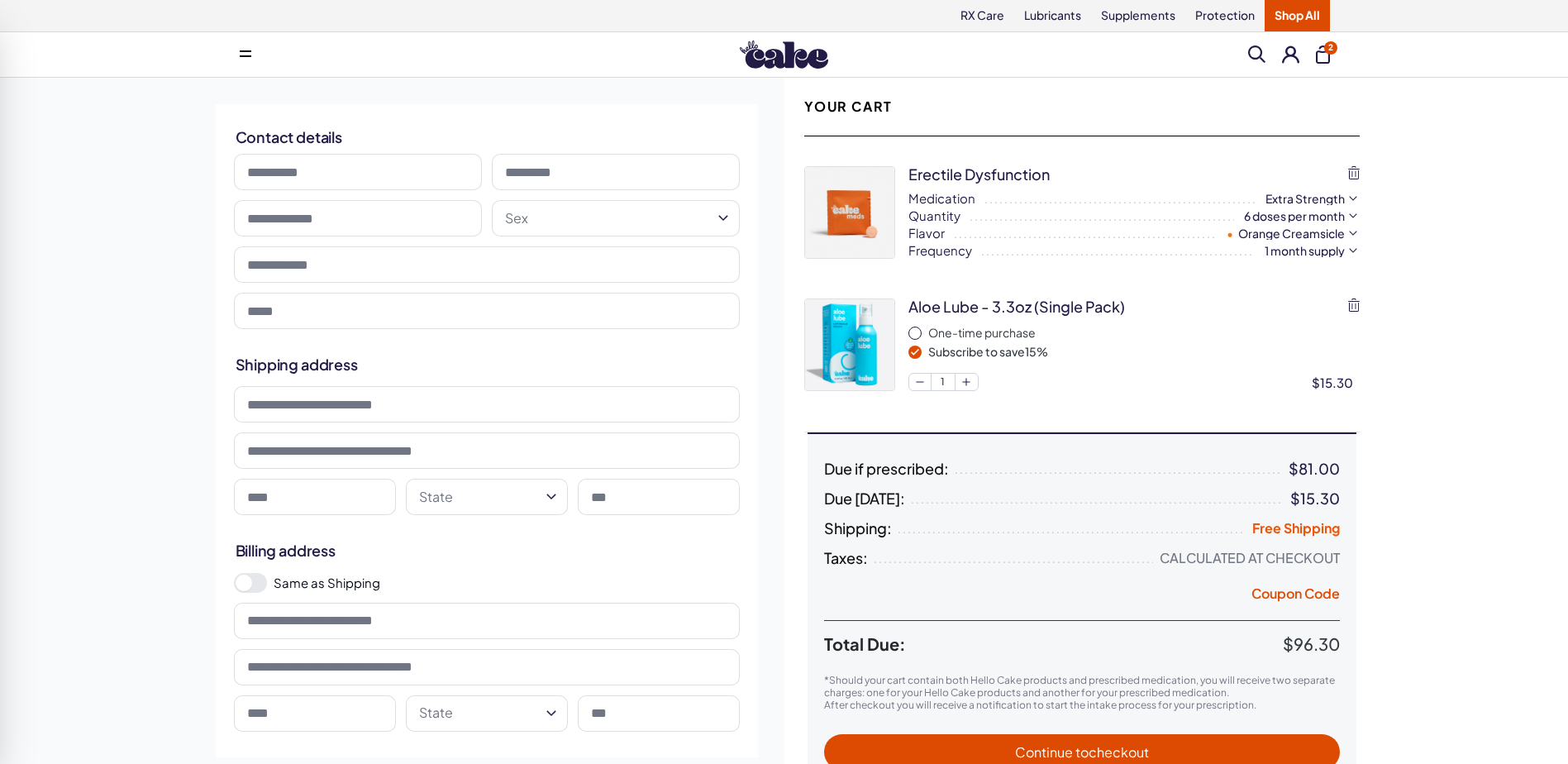
drag, startPoint x: 638, startPoint y: 130, endPoint x: 1201, endPoint y: 756, distance: 841.9
click at [697, 293] on div "Contact details Sex **** ******" at bounding box center [487, 219] width 542 height 230
